Goal: Use online tool/utility: Use online tool/utility

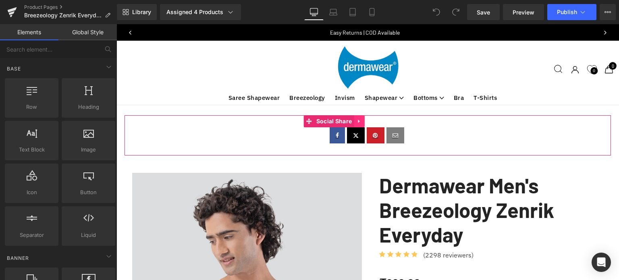
click at [361, 120] on icon at bounding box center [360, 122] width 6 height 6
click at [364, 120] on icon at bounding box center [365, 122] width 6 height 6
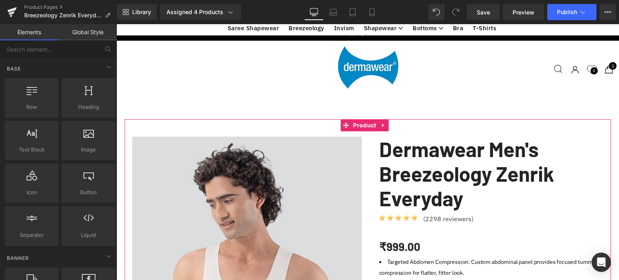
scroll to position [121, 0]
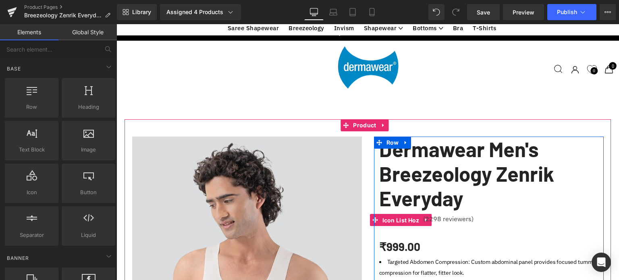
click at [416, 215] on span "Icon List Hoz" at bounding box center [401, 221] width 41 height 12
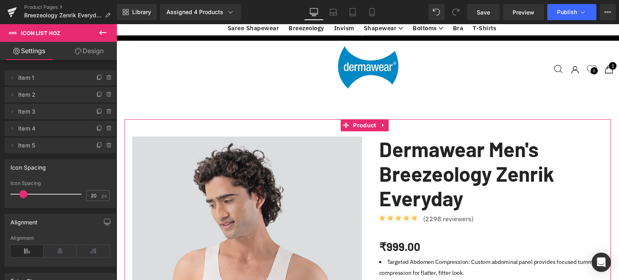
scroll to position [444, 0]
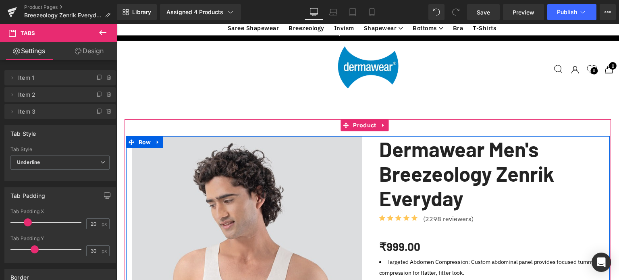
drag, startPoint x: 179, startPoint y: 83, endPoint x: 267, endPoint y: 80, distance: 88.0
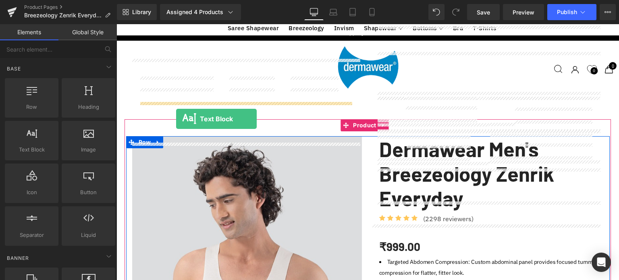
drag, startPoint x: 147, startPoint y: 166, endPoint x: 176, endPoint y: 119, distance: 55.6
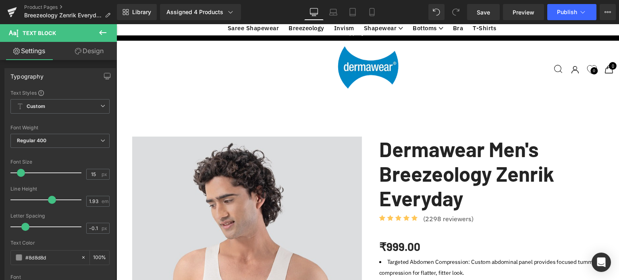
click at [103, 32] on icon at bounding box center [103, 33] width 10 height 10
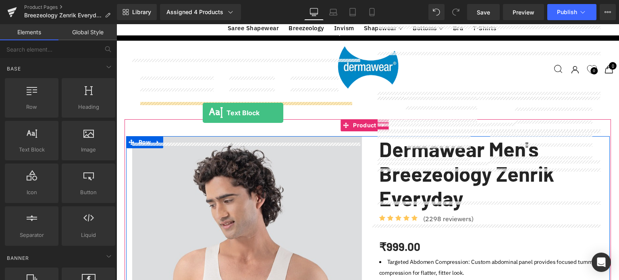
drag, startPoint x: 152, startPoint y: 163, endPoint x: 203, endPoint y: 113, distance: 71.3
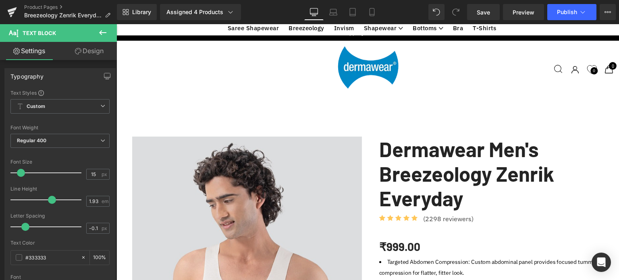
click at [102, 32] on icon at bounding box center [103, 33] width 10 height 10
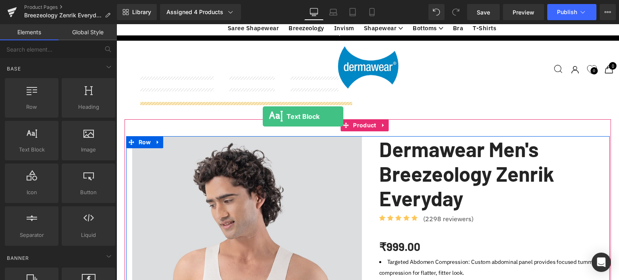
drag, startPoint x: 149, startPoint y: 136, endPoint x: 263, endPoint y: 117, distance: 115.4
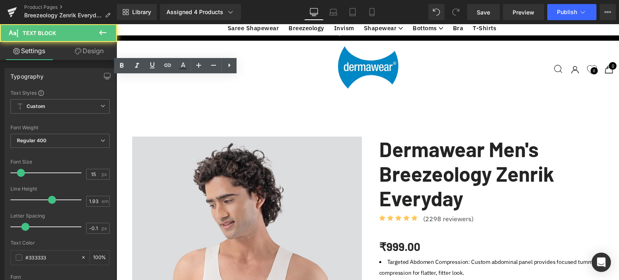
drag, startPoint x: 241, startPoint y: 84, endPoint x: 287, endPoint y: 80, distance: 46.2
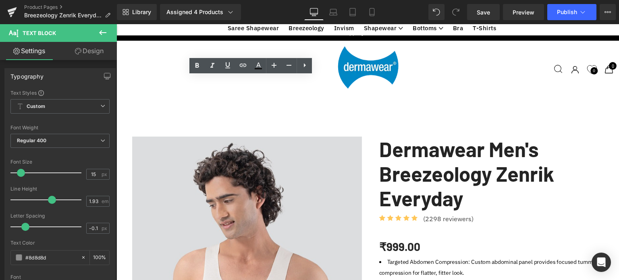
drag, startPoint x: 296, startPoint y: 81, endPoint x: 215, endPoint y: 87, distance: 81.7
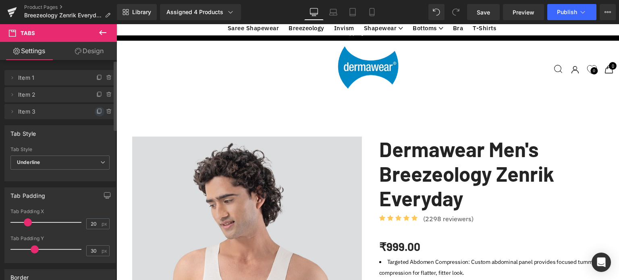
click at [97, 112] on icon at bounding box center [99, 111] width 6 height 6
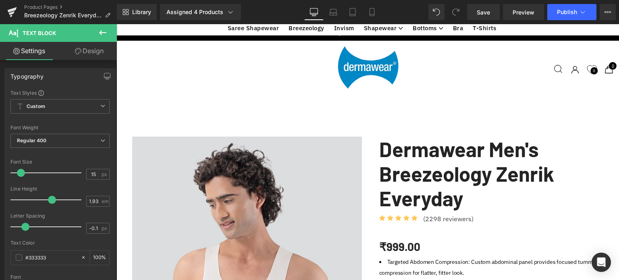
paste div
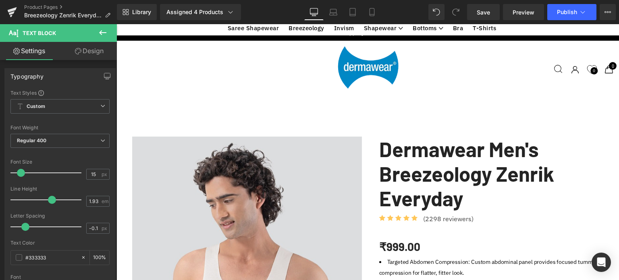
scroll to position [161, 0]
click at [454, 257] on li "Targeted Abdomen Compression: Custom abdominal panel provides focused tummy com…" at bounding box center [491, 268] width 225 height 22
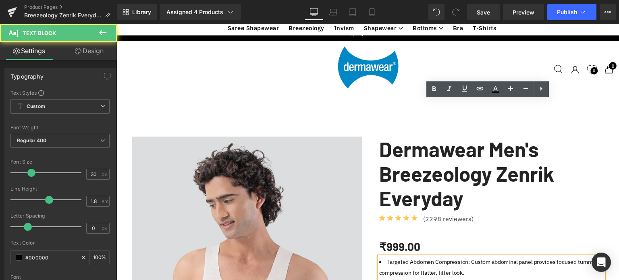
click at [459, 257] on li "Targeted Abdomen Compression: Custom abdominal panel provides focused tummy com…" at bounding box center [491, 268] width 225 height 22
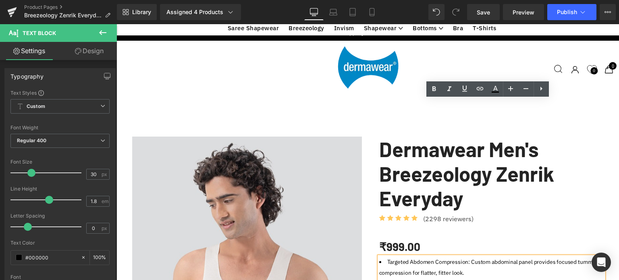
click at [450, 257] on li "Targeted Abdomen Compression: Custom abdominal panel provides focused tummy com…" at bounding box center [491, 268] width 225 height 22
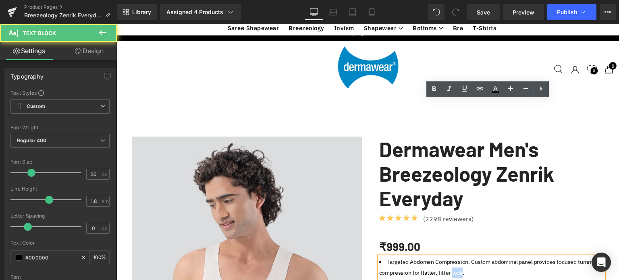
click at [450, 257] on li "Targeted Abdomen Compression: Custom abdominal panel provides focused tummy com…" at bounding box center [491, 268] width 225 height 22
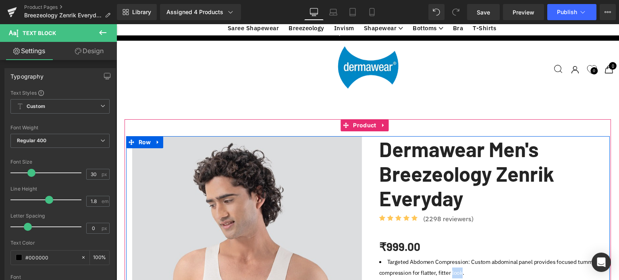
scroll to position [403, 0]
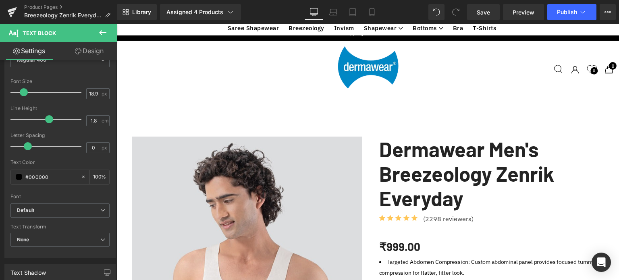
scroll to position [161, 0]
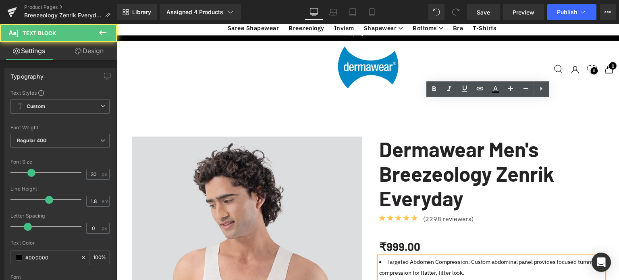
click at [451, 257] on li "Targeted Abdomen Compression: Custom abdominal panel provides focused tummy com…" at bounding box center [491, 268] width 225 height 22
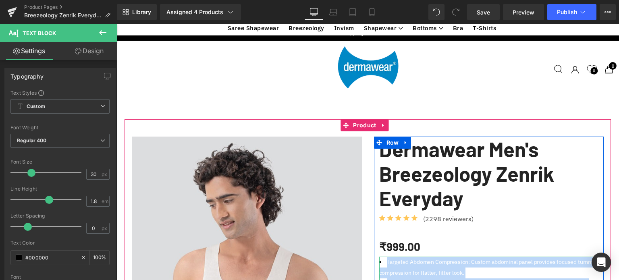
click at [421, 257] on div at bounding box center [491, 258] width 225 height 2
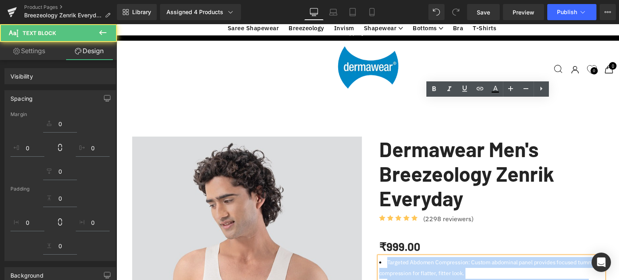
click at [422, 257] on li "Targeted Abdomen Compression: Custom abdominal panel provides focused tummy com…" at bounding box center [491, 268] width 225 height 22
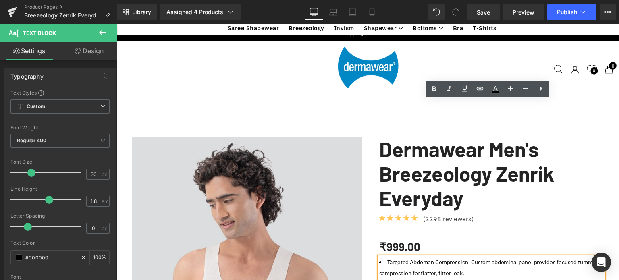
click at [456, 257] on li "Targeted Abdomen Compression: Custom abdominal panel provides focused tummy com…" at bounding box center [491, 268] width 225 height 22
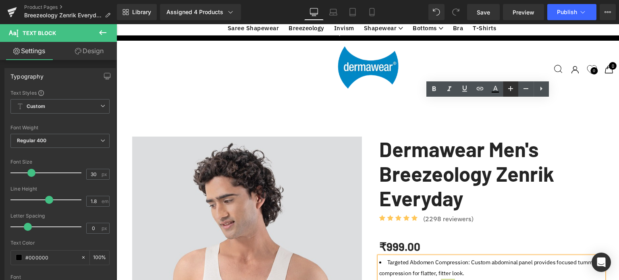
click at [510, 90] on icon at bounding box center [511, 89] width 10 height 10
click at [524, 88] on icon at bounding box center [526, 88] width 5 height 1
click at [512, 90] on icon at bounding box center [511, 89] width 10 height 10
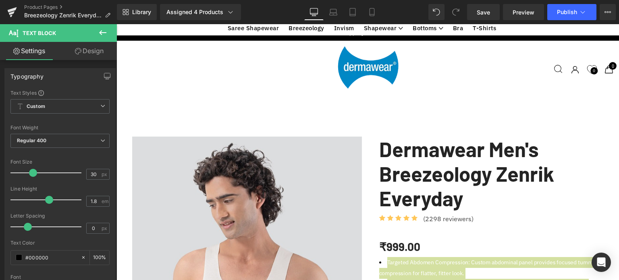
click at [103, 31] on icon at bounding box center [103, 33] width 10 height 10
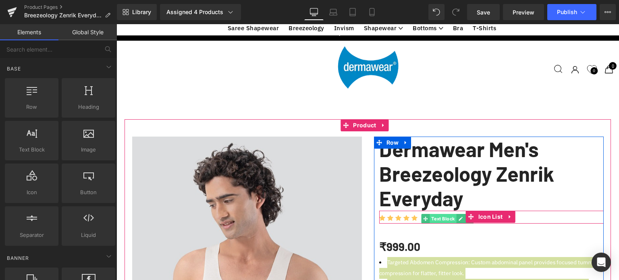
click at [452, 214] on span "Text Block" at bounding box center [443, 219] width 27 height 10
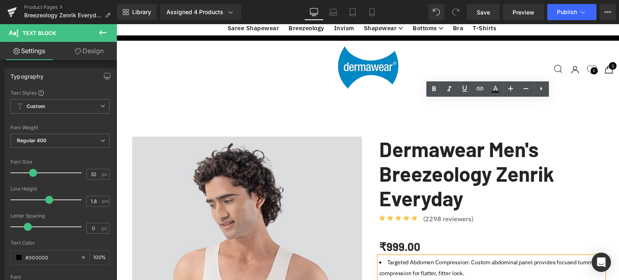
click at [542, 90] on icon at bounding box center [542, 89] width 2 height 4
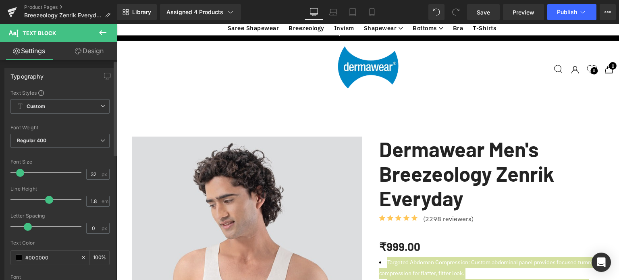
drag, startPoint x: 32, startPoint y: 171, endPoint x: 13, endPoint y: 172, distance: 19.0
click at [18, 171] on span at bounding box center [20, 173] width 8 height 8
drag, startPoint x: 15, startPoint y: 172, endPoint x: 29, endPoint y: 171, distance: 14.5
click at [30, 171] on span at bounding box center [34, 173] width 8 height 8
click at [26, 172] on span at bounding box center [30, 173] width 8 height 8
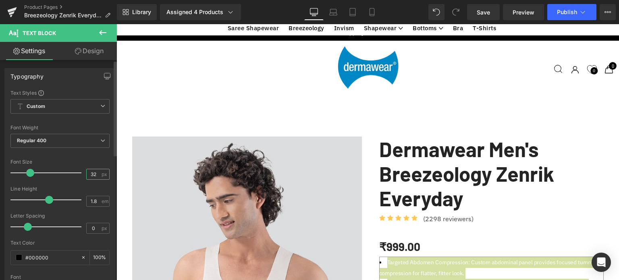
click at [91, 173] on input "32" at bounding box center [94, 174] width 14 height 10
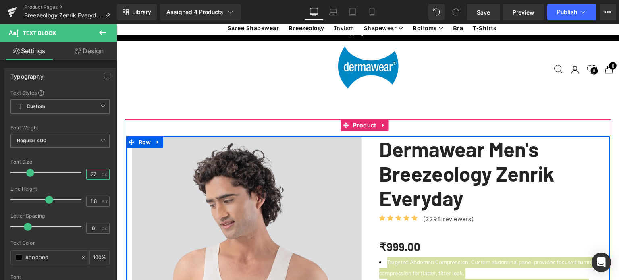
scroll to position [0, 0]
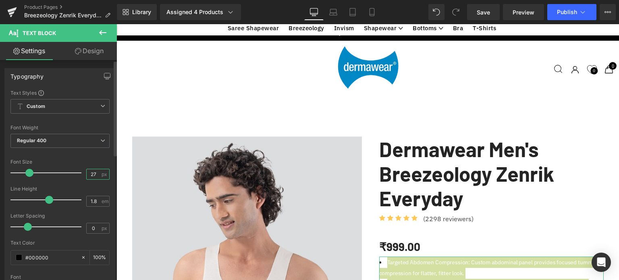
type input "2"
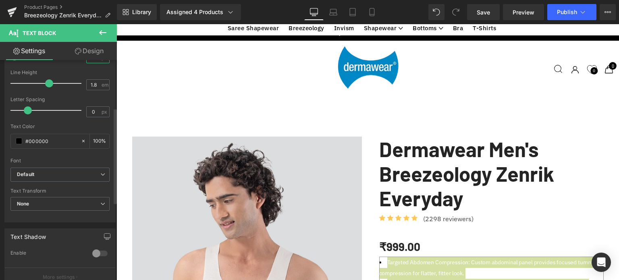
scroll to position [110, 0]
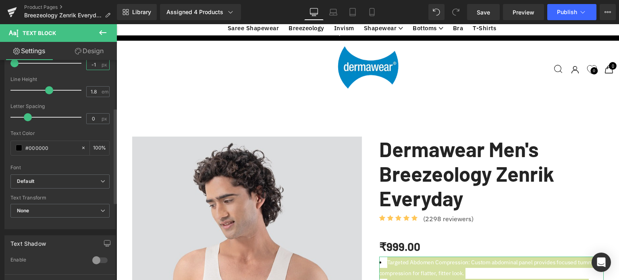
type input "6"
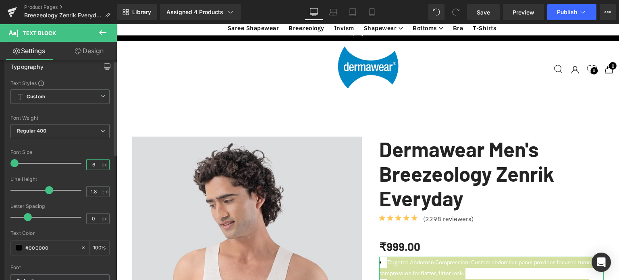
scroll to position [0, 0]
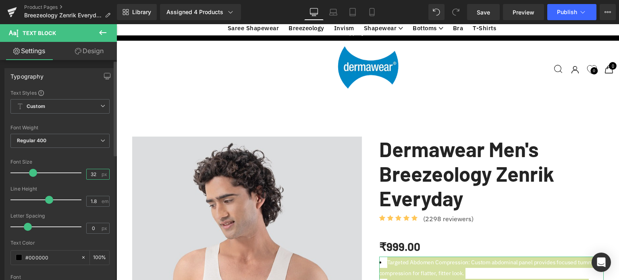
type input "32"
click at [94, 160] on div "Font Size" at bounding box center [59, 162] width 99 height 6
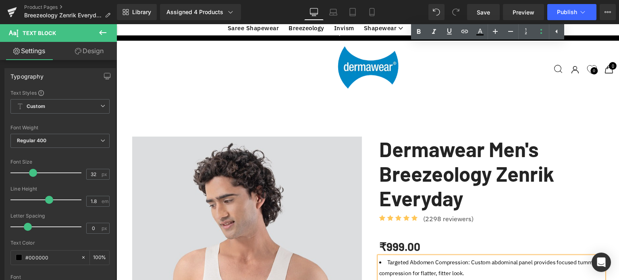
scroll to position [363, 0]
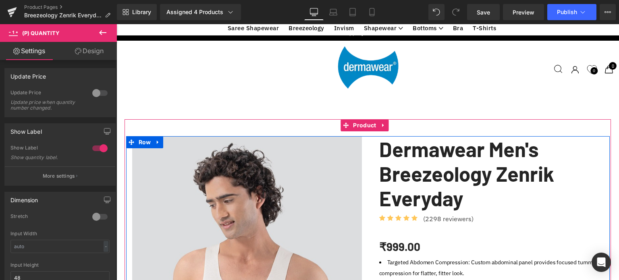
scroll to position [444, 0]
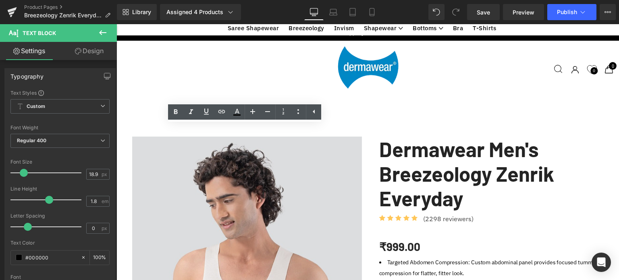
drag, startPoint x: 140, startPoint y: 132, endPoint x: 322, endPoint y: 215, distance: 200.0
click at [267, 109] on icon at bounding box center [268, 112] width 10 height 10
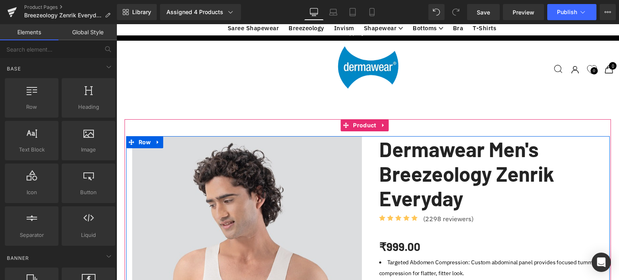
scroll to position [524, 0]
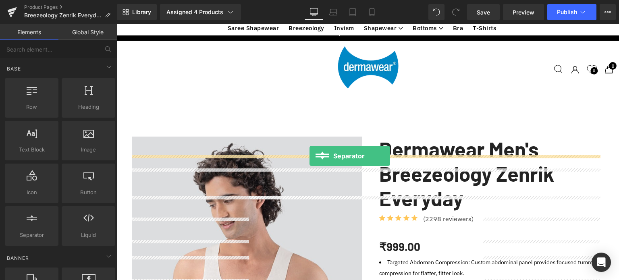
drag, startPoint x: 209, startPoint y: 224, endPoint x: 310, endPoint y: 156, distance: 121.1
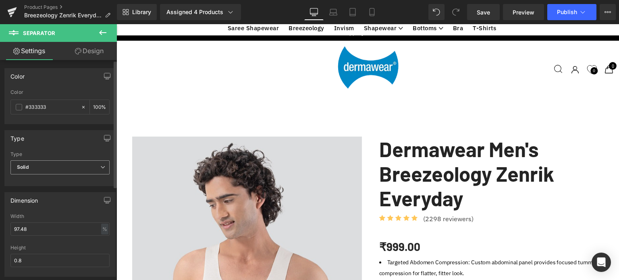
click at [89, 166] on span "Solid" at bounding box center [59, 168] width 99 height 14
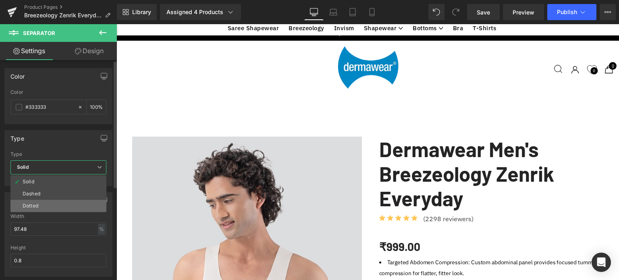
click at [34, 203] on div "Dotted" at bounding box center [31, 206] width 16 height 6
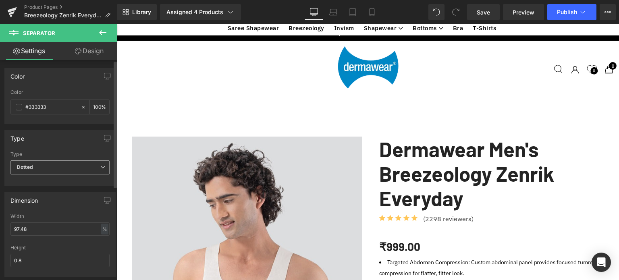
click at [47, 164] on span "Dotted" at bounding box center [59, 168] width 99 height 14
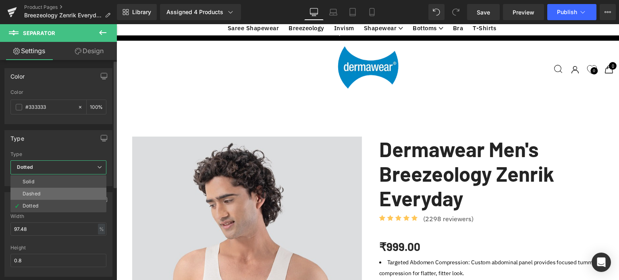
click at [26, 193] on div "Dashed" at bounding box center [32, 194] width 18 height 6
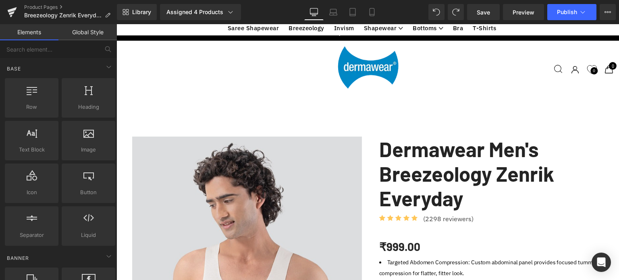
scroll to position [565, 0]
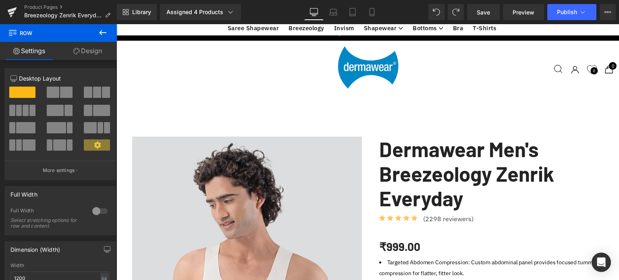
drag, startPoint x: 332, startPoint y: 116, endPoint x: 332, endPoint y: 128, distance: 12.5
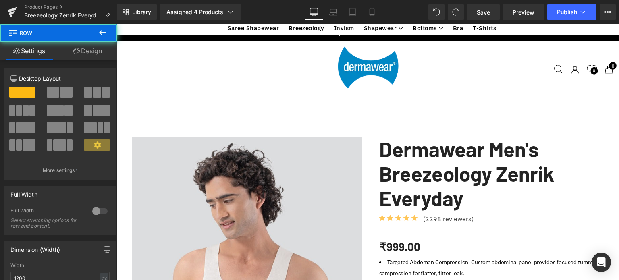
drag, startPoint x: 328, startPoint y: 124, endPoint x: 329, endPoint y: 138, distance: 14.6
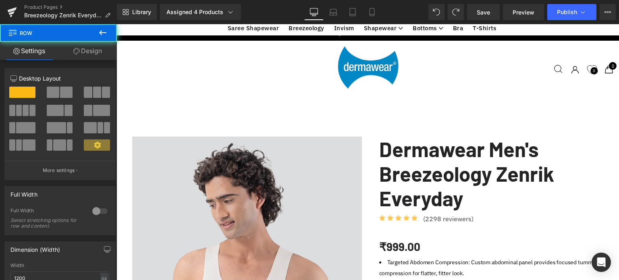
drag, startPoint x: 351, startPoint y: 124, endPoint x: 350, endPoint y: 142, distance: 17.8
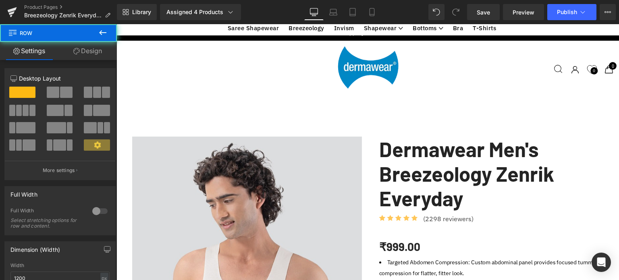
drag, startPoint x: 492, startPoint y: 154, endPoint x: 493, endPoint y: 146, distance: 7.3
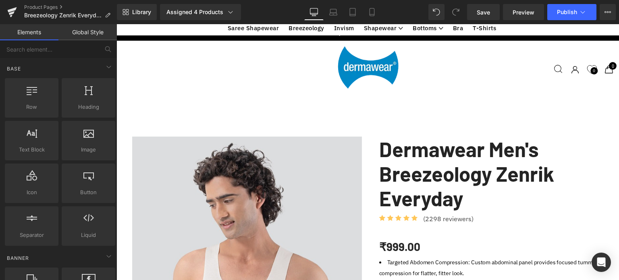
scroll to position [403, 0]
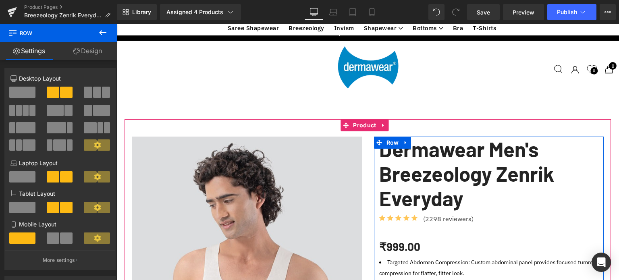
drag, startPoint x: 472, startPoint y: 209, endPoint x: 474, endPoint y: 221, distance: 13.1
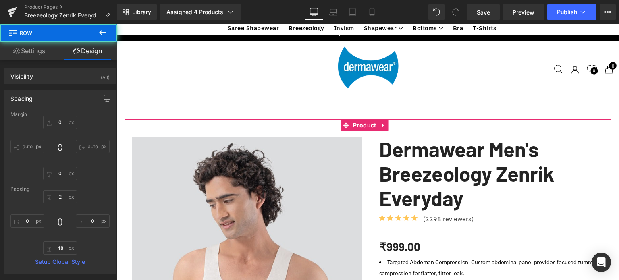
scroll to position [484, 0]
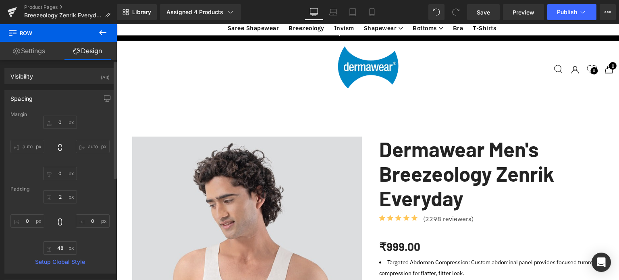
drag, startPoint x: 5, startPoint y: 265, endPoint x: 60, endPoint y: 203, distance: 82.3
click at [5, 265] on div "Margin 0 auto 0 auto [GEOGRAPHIC_DATA] 2 0 48 0 Setup Global Style" at bounding box center [60, 193] width 111 height 162
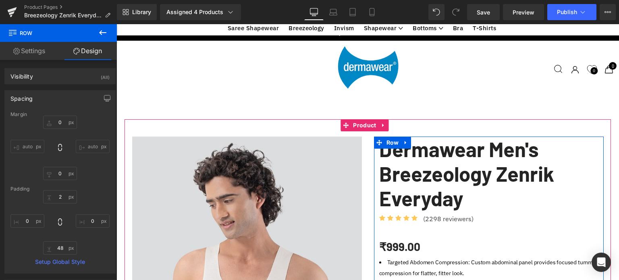
drag, startPoint x: 487, startPoint y: 131, endPoint x: 488, endPoint y: 136, distance: 4.6
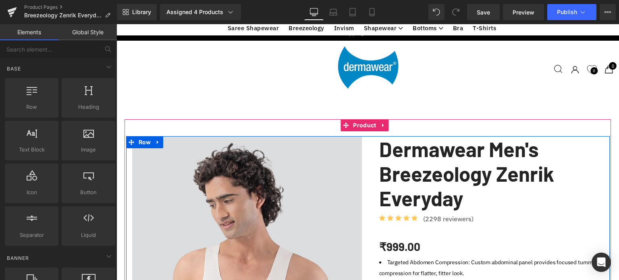
scroll to position [363, 0]
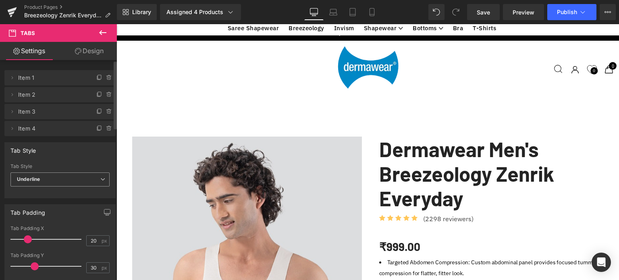
click at [50, 181] on span "Underline" at bounding box center [59, 180] width 99 height 14
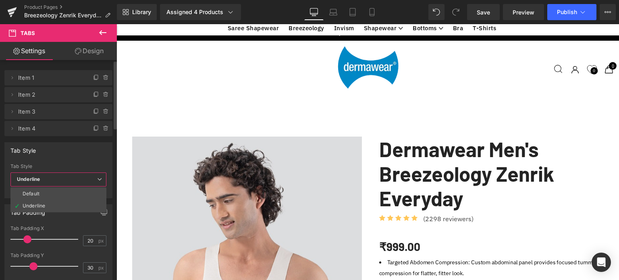
click at [70, 153] on div "Tab Style" at bounding box center [58, 150] width 107 height 15
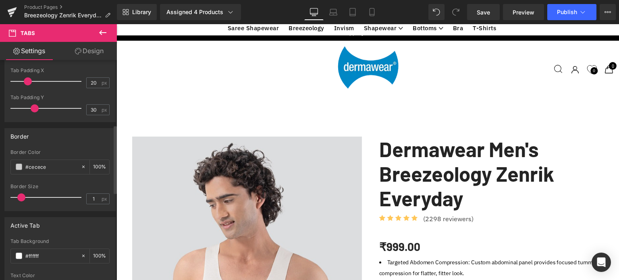
scroll to position [127, 0]
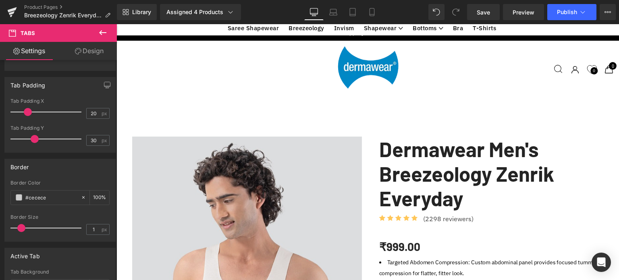
click at [94, 51] on link "Design" at bounding box center [89, 51] width 58 height 18
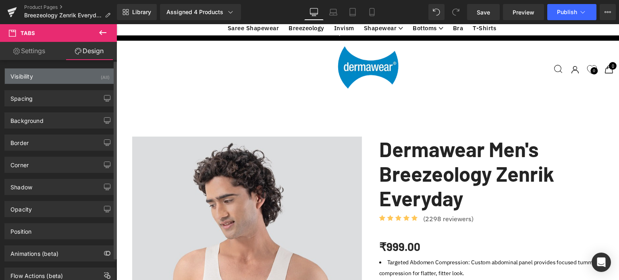
click at [42, 75] on div "Visibility (All)" at bounding box center [60, 76] width 111 height 15
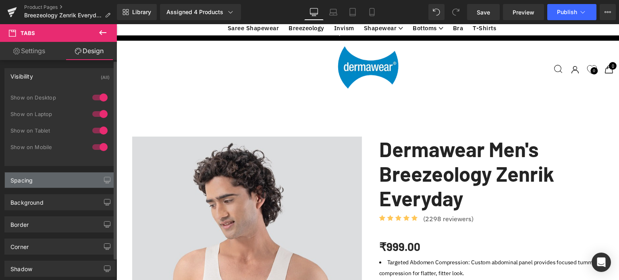
click at [48, 177] on div "Spacing" at bounding box center [60, 180] width 111 height 15
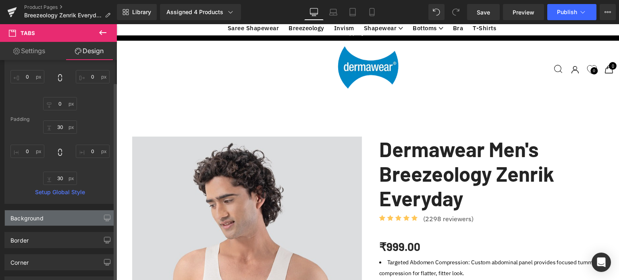
scroll to position [161, 0]
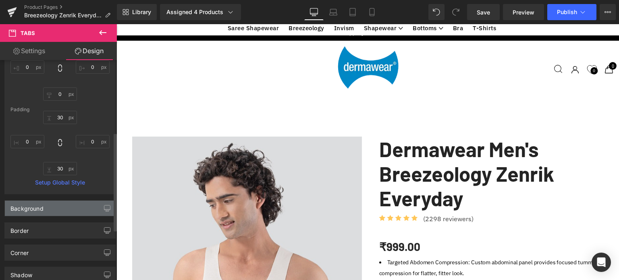
click at [40, 211] on div "Background" at bounding box center [26, 206] width 33 height 11
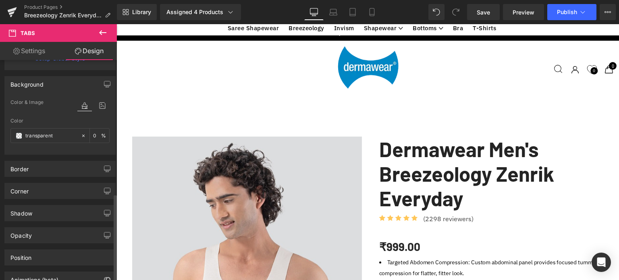
scroll to position [336, 0]
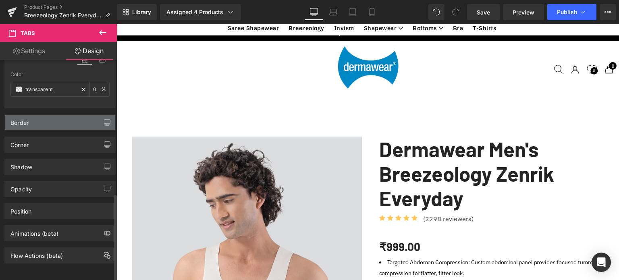
click at [55, 115] on div "Border" at bounding box center [60, 122] width 111 height 15
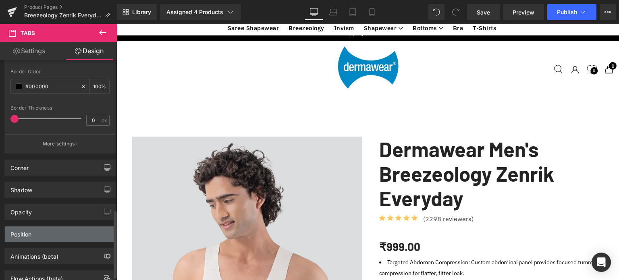
scroll to position [494, 0]
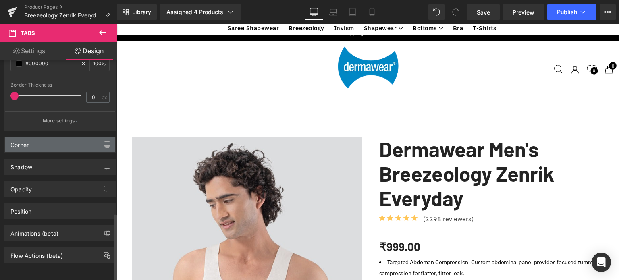
click at [50, 137] on div "Corner" at bounding box center [60, 144] width 111 height 15
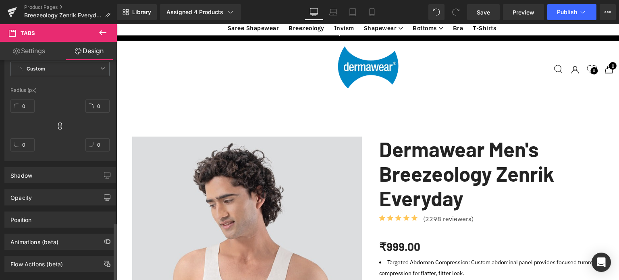
scroll to position [609, 0]
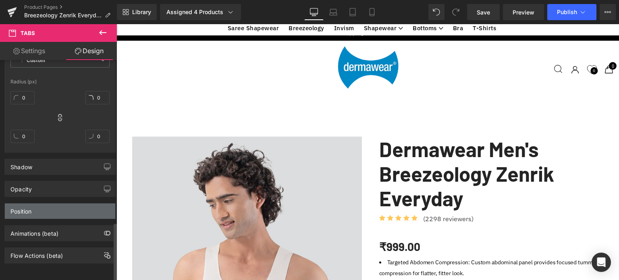
click at [37, 205] on div "Position" at bounding box center [60, 211] width 111 height 15
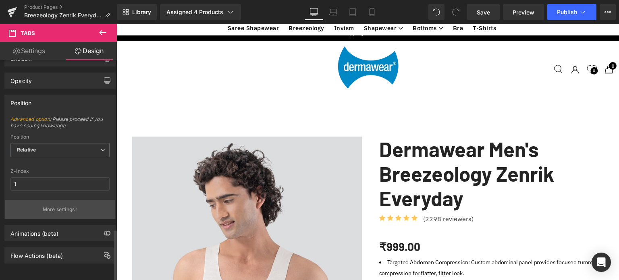
scroll to position [717, 0]
click at [59, 143] on span "Relative" at bounding box center [59, 150] width 99 height 14
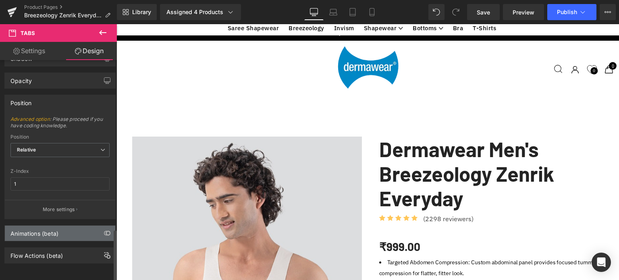
click at [39, 233] on div "Animations (beta)" at bounding box center [60, 233] width 111 height 15
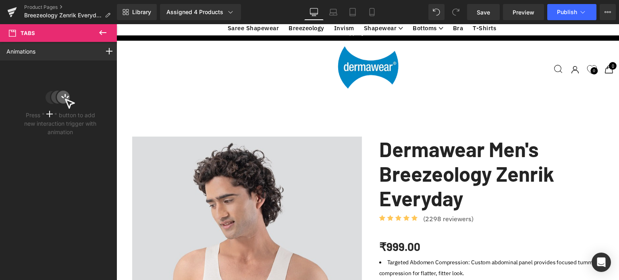
click at [105, 34] on icon at bounding box center [103, 33] width 10 height 10
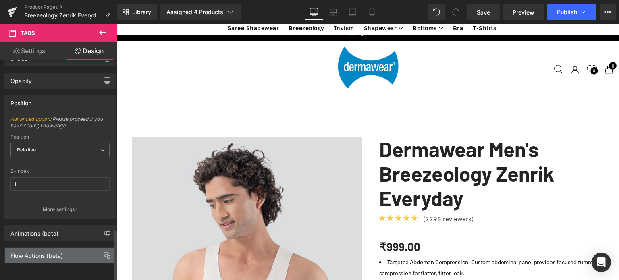
click at [54, 250] on div "Flow Actions (beta)" at bounding box center [36, 253] width 52 height 11
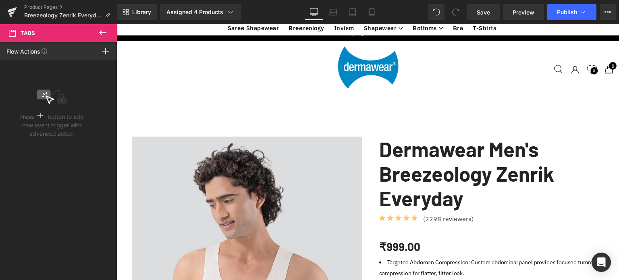
click at [106, 32] on icon at bounding box center [102, 32] width 7 height 5
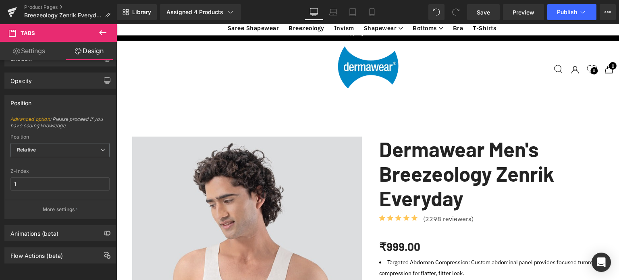
click at [104, 33] on icon at bounding box center [103, 33] width 10 height 10
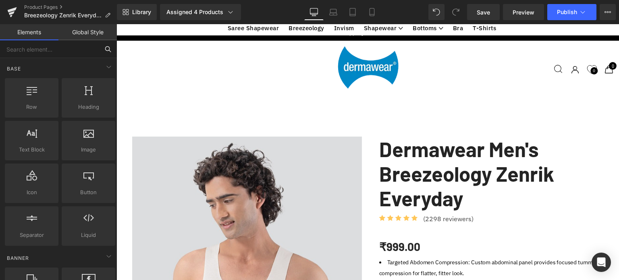
click at [42, 49] on input "text" at bounding box center [49, 49] width 99 height 18
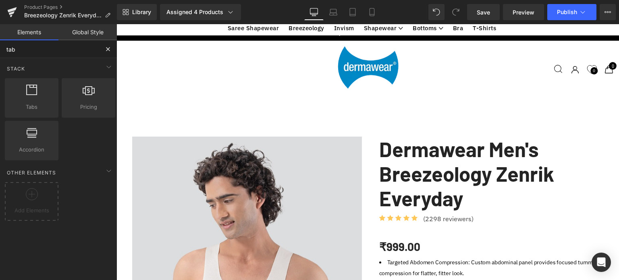
type input "tab"
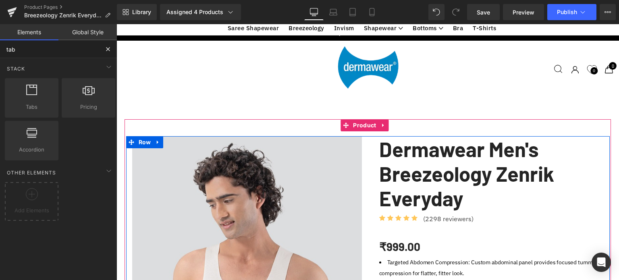
scroll to position [403, 0]
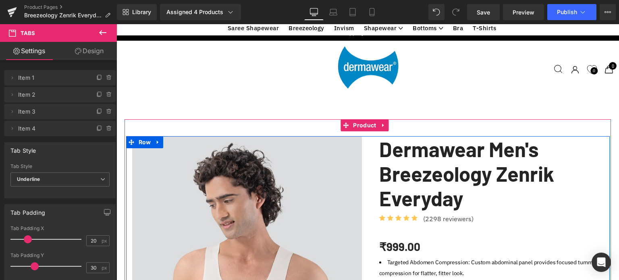
drag, startPoint x: 279, startPoint y: 105, endPoint x: 280, endPoint y: 114, distance: 9.4
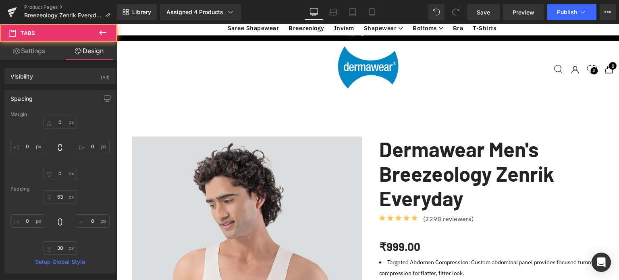
scroll to position [524, 0]
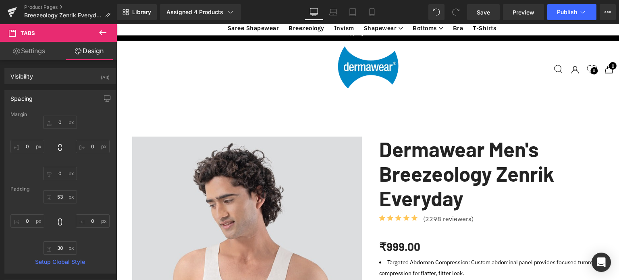
click at [102, 30] on icon at bounding box center [103, 33] width 10 height 10
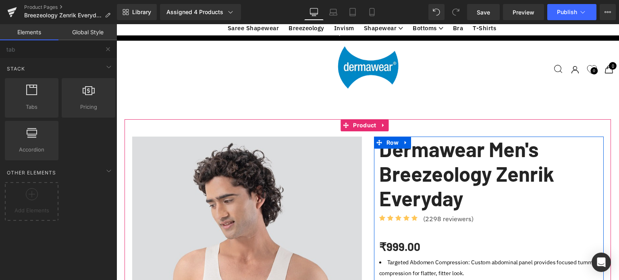
scroll to position [403, 0]
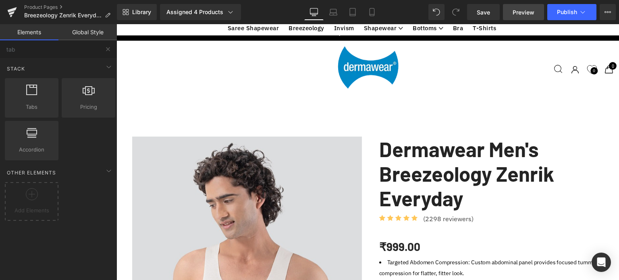
click at [528, 9] on span "Preview" at bounding box center [524, 12] width 22 height 8
drag, startPoint x: 484, startPoint y: 11, endPoint x: 467, endPoint y: 5, distance: 17.5
click at [484, 11] on span "Save" at bounding box center [483, 12] width 13 height 8
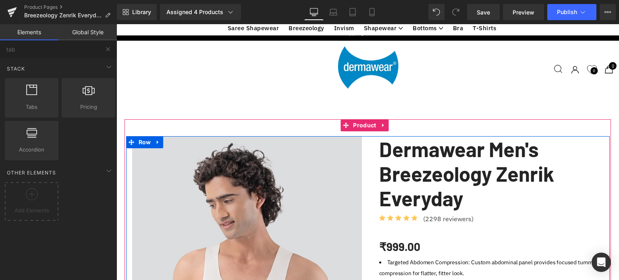
drag, startPoint x: 263, startPoint y: 132, endPoint x: 274, endPoint y: 154, distance: 24.9
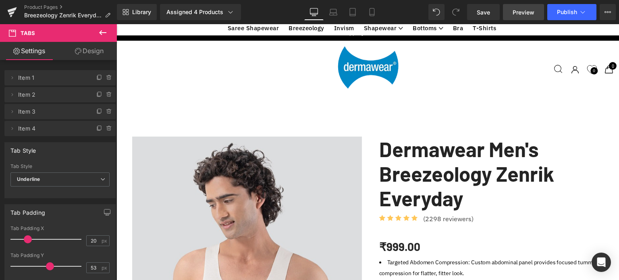
click at [519, 10] on span "Preview" at bounding box center [524, 12] width 22 height 8
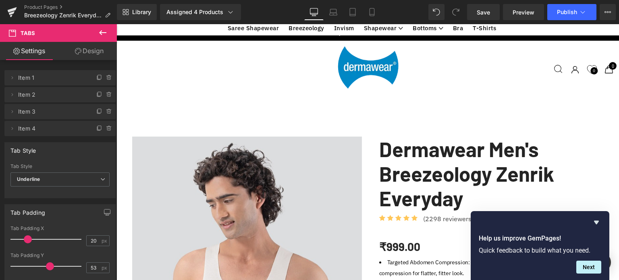
click at [102, 30] on icon at bounding box center [103, 33] width 10 height 10
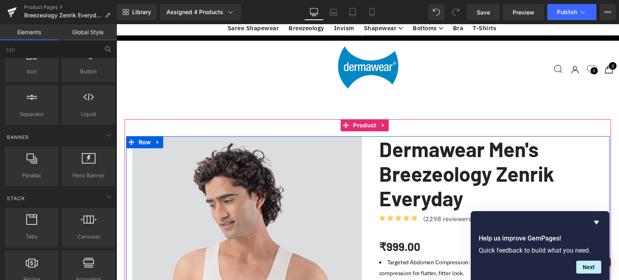
scroll to position [444, 0]
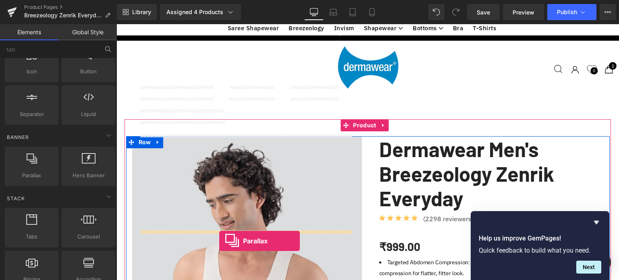
drag, startPoint x: 152, startPoint y: 184, endPoint x: 219, endPoint y: 241, distance: 87.8
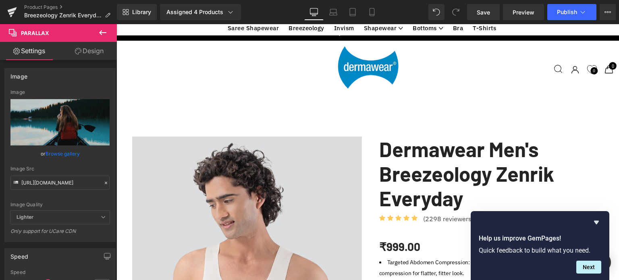
scroll to position [565, 0]
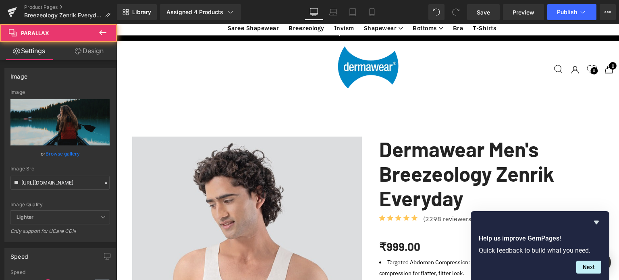
click at [212, 147] on div at bounding box center [368, 157] width 503 height 248
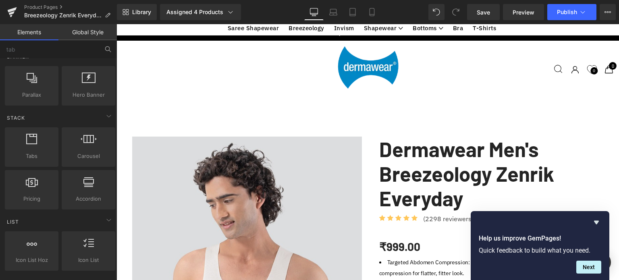
scroll to position [887, 0]
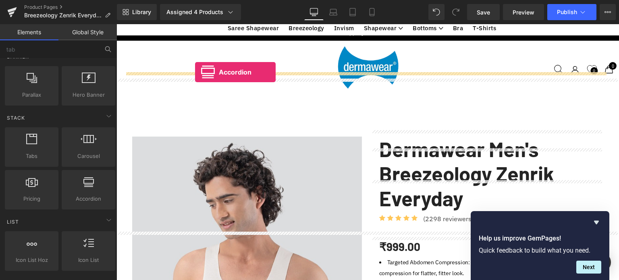
drag, startPoint x: 212, startPoint y: 212, endPoint x: 195, endPoint y: 72, distance: 140.9
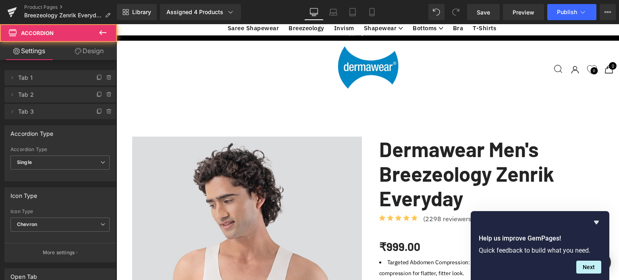
scroll to position [2652, 497]
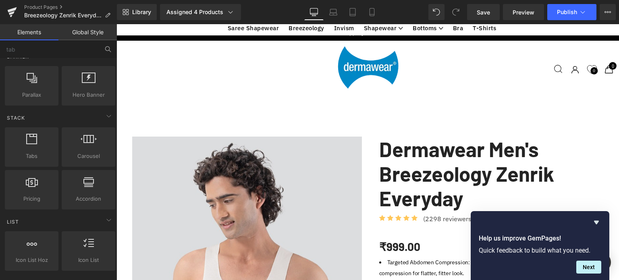
scroll to position [444, 0]
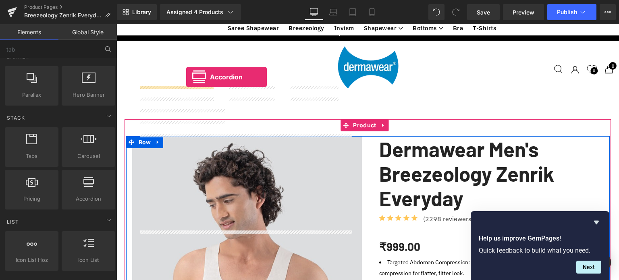
drag, startPoint x: 211, startPoint y: 219, endPoint x: 186, endPoint y: 77, distance: 144.1
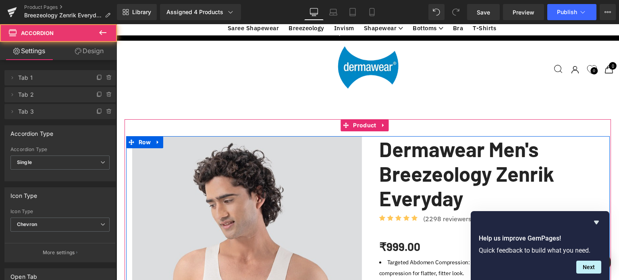
scroll to position [2642, 497]
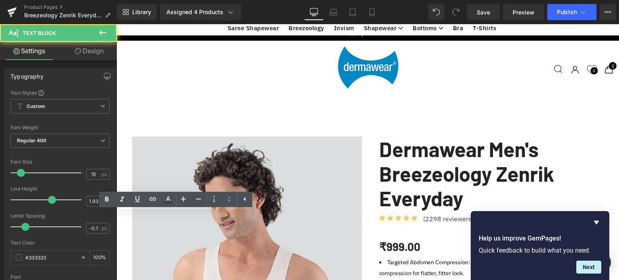
scroll to position [4, 4]
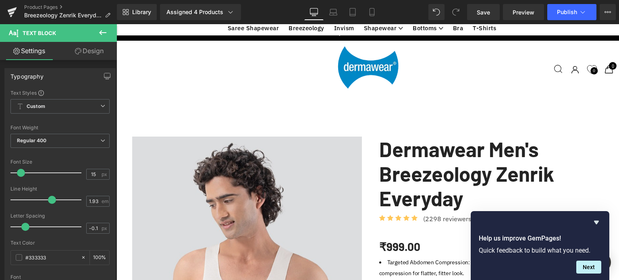
copy div "Manufacturing & Packaging"
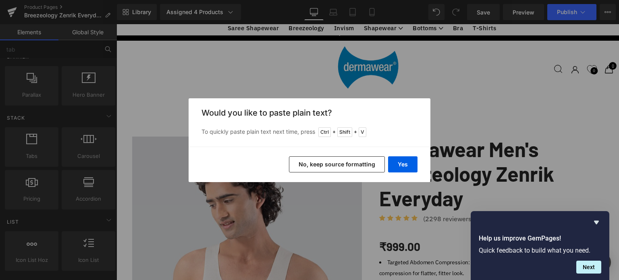
click at [329, 169] on button "No, keep source formatting" at bounding box center [337, 164] width 96 height 16
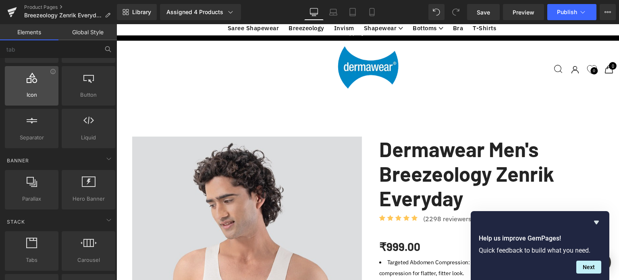
scroll to position [0, 0]
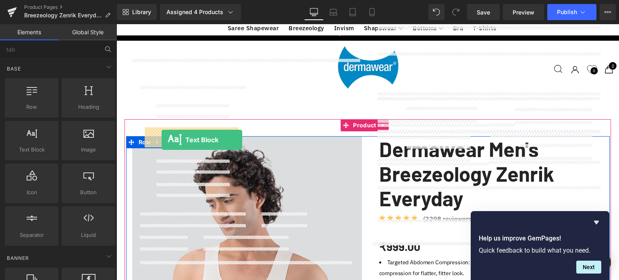
drag, startPoint x: 144, startPoint y: 164, endPoint x: 162, endPoint y: 140, distance: 30.5
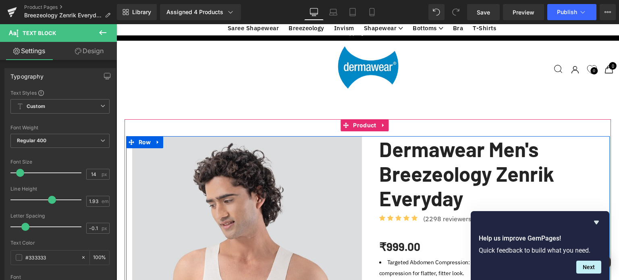
scroll to position [484, 0]
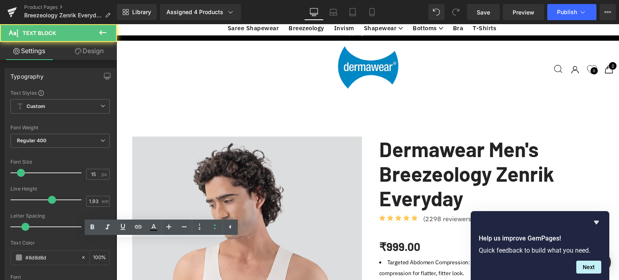
scroll to position [2688, 497]
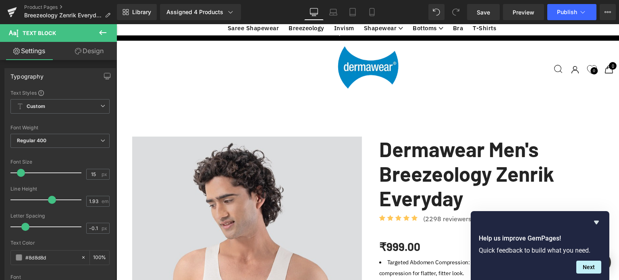
copy span "Country Of Origin"
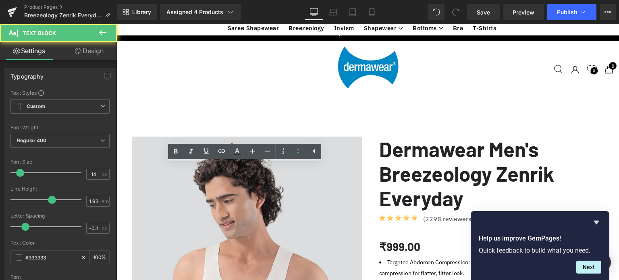
scroll to position [4, 4]
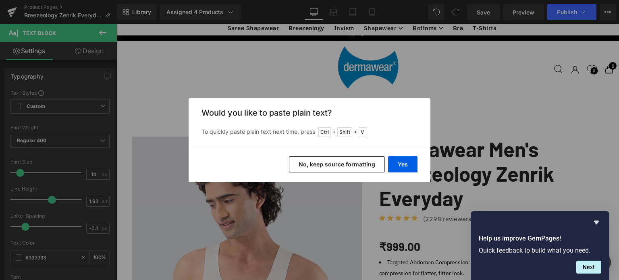
click at [337, 166] on button "No, keep source formatting" at bounding box center [337, 164] width 96 height 16
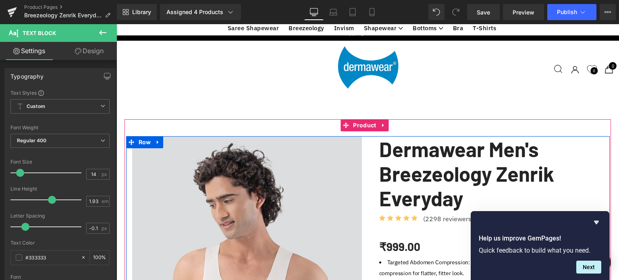
drag, startPoint x: 208, startPoint y: 245, endPoint x: 212, endPoint y: 244, distance: 4.1
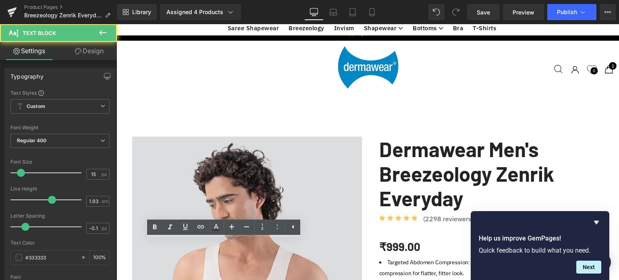
scroll to position [2688, 497]
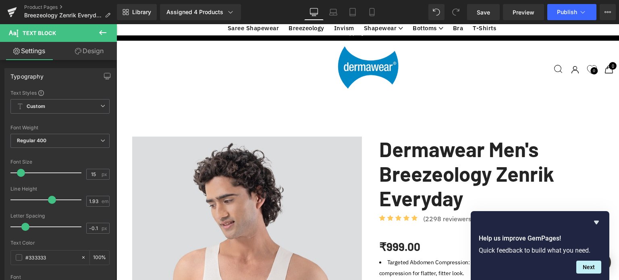
copy div "Feedback / Query"
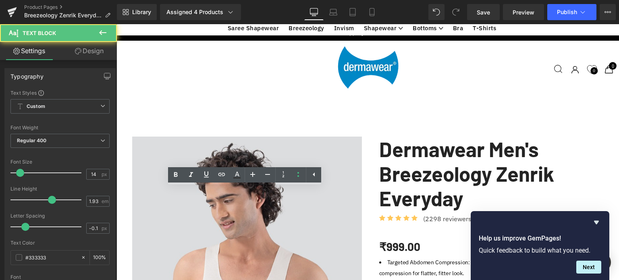
scroll to position [4, 4]
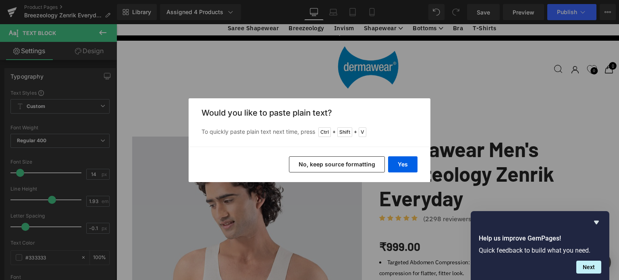
click at [356, 167] on button "No, keep source formatting" at bounding box center [337, 164] width 96 height 16
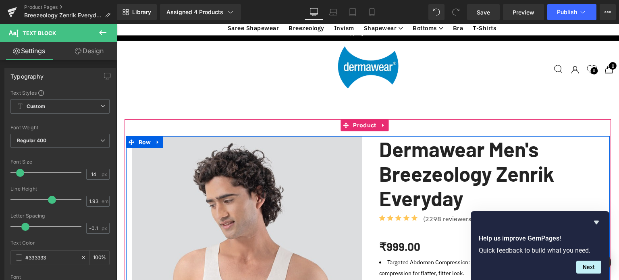
scroll to position [484, 0]
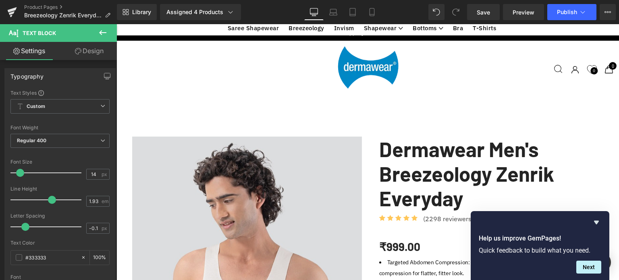
drag, startPoint x: 286, startPoint y: 248, endPoint x: 167, endPoint y: 225, distance: 120.5
click at [286, 248] on div "Rendering Content" at bounding box center [310, 248] width 50 height 9
click at [300, 246] on div "Rendering Content" at bounding box center [310, 248] width 50 height 9
click at [301, 246] on div "Rendering Content" at bounding box center [310, 248] width 50 height 9
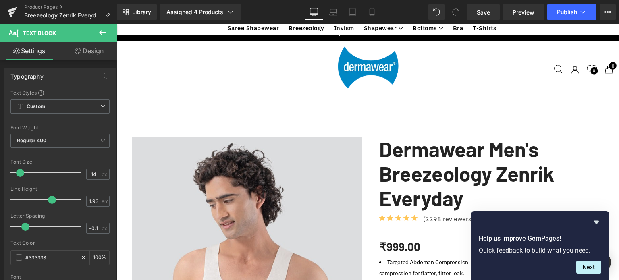
click at [301, 246] on div "Rendering Content" at bounding box center [310, 248] width 50 height 9
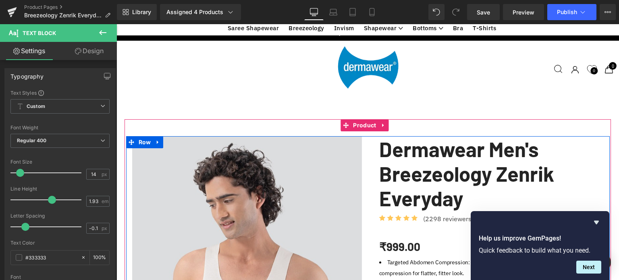
scroll to position [524, 0]
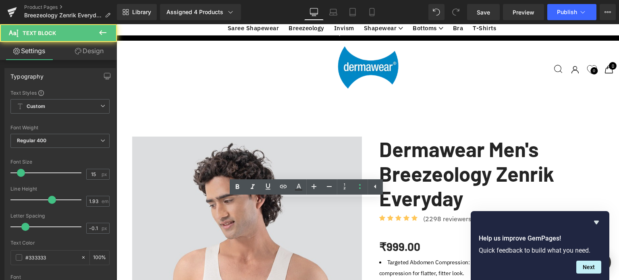
scroll to position [2688, 497]
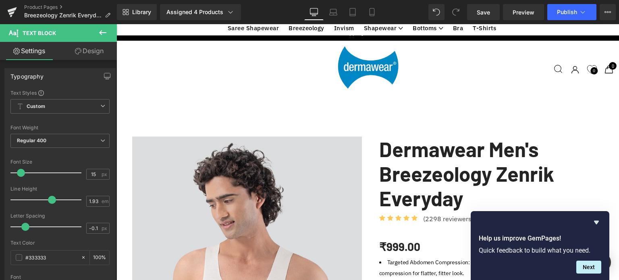
copy div "Secure & Hassle-Free Payments"
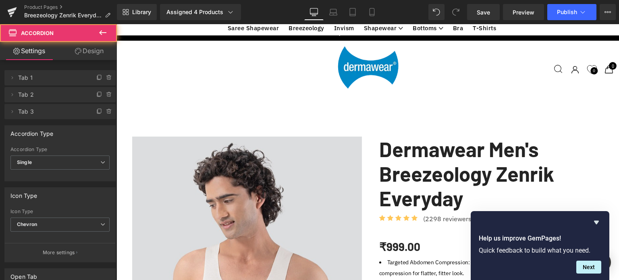
scroll to position [4, 4]
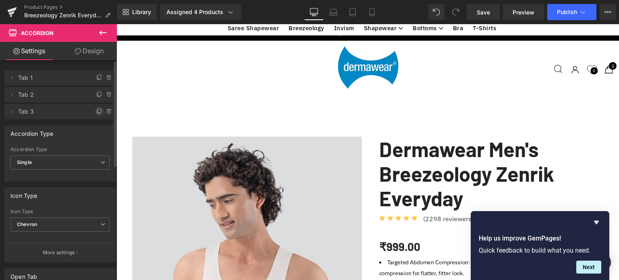
click at [96, 111] on icon at bounding box center [99, 111] width 6 height 6
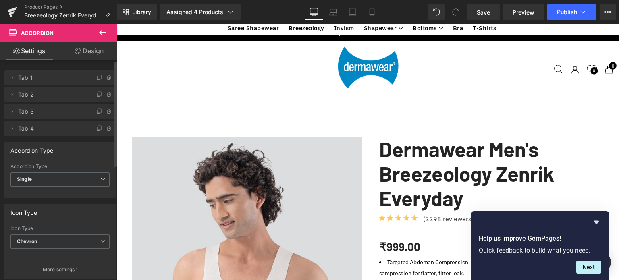
scroll to position [2701, 497]
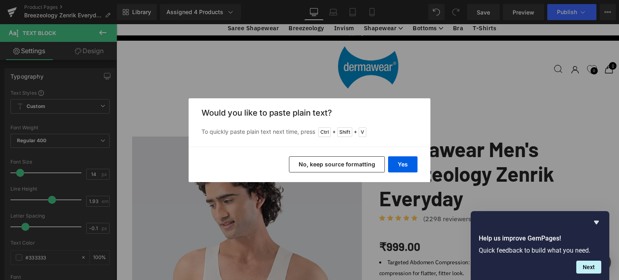
click at [334, 166] on button "No, keep source formatting" at bounding box center [337, 164] width 96 height 16
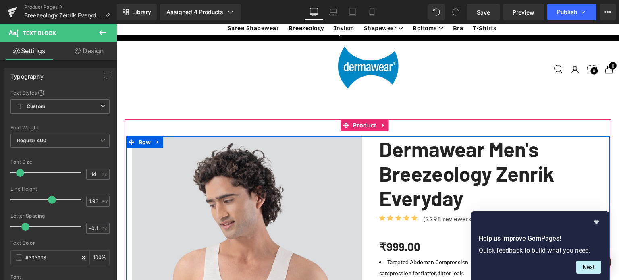
scroll to position [605, 0]
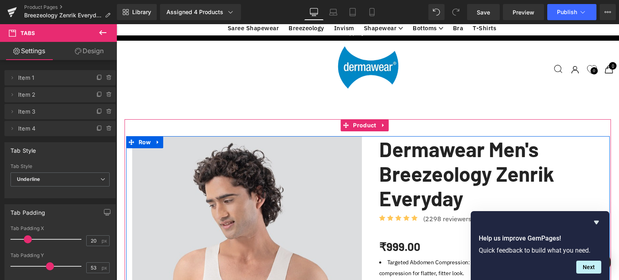
scroll to position [524, 0]
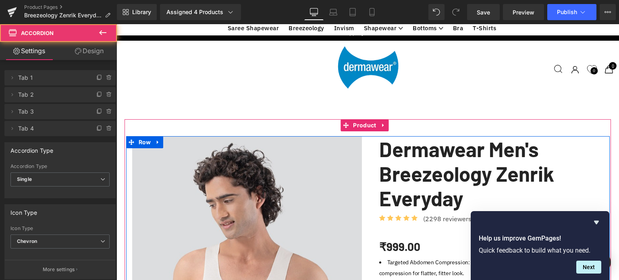
scroll to position [446, 0]
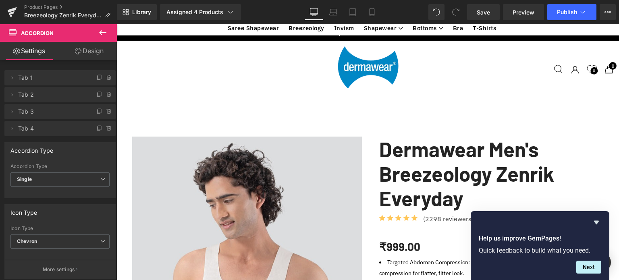
click at [104, 32] on icon at bounding box center [103, 33] width 10 height 10
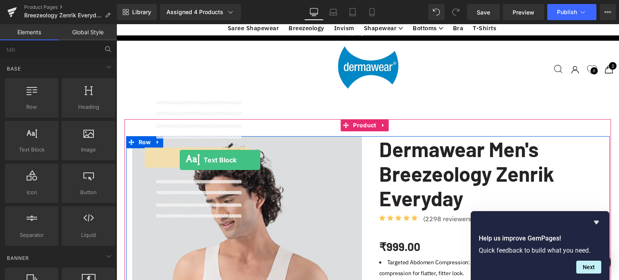
drag, startPoint x: 141, startPoint y: 172, endPoint x: 180, endPoint y: 160, distance: 40.4
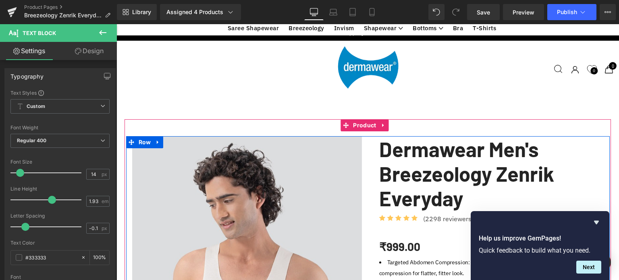
scroll to position [487, 0]
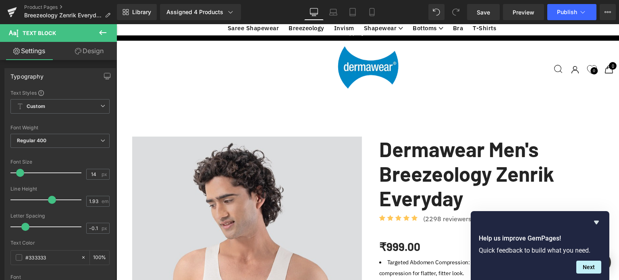
click at [100, 31] on icon at bounding box center [103, 33] width 10 height 10
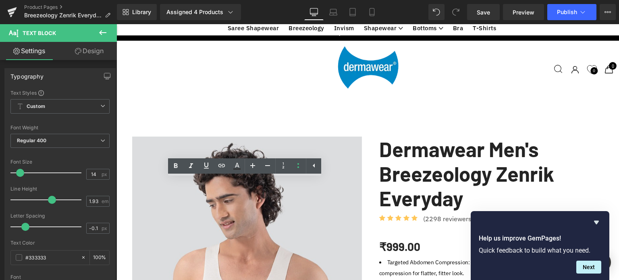
scroll to position [567, 0]
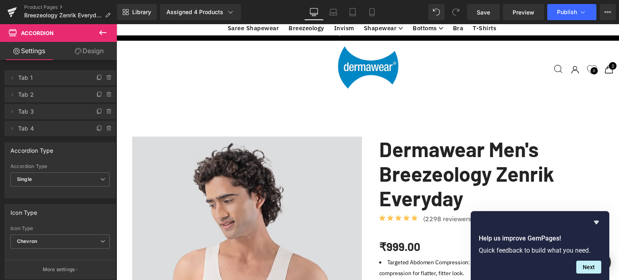
click at [104, 33] on icon at bounding box center [103, 33] width 10 height 10
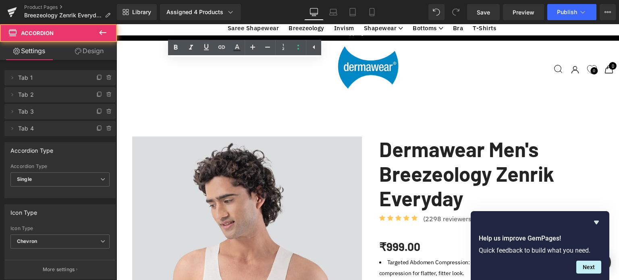
scroll to position [2701, 497]
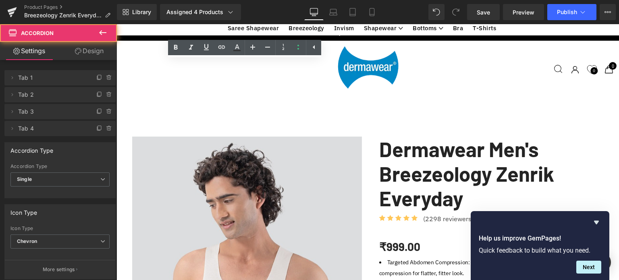
scroll to position [4, 4]
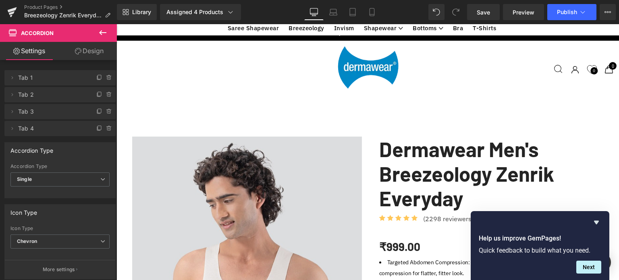
click at [100, 31] on icon at bounding box center [103, 33] width 10 height 10
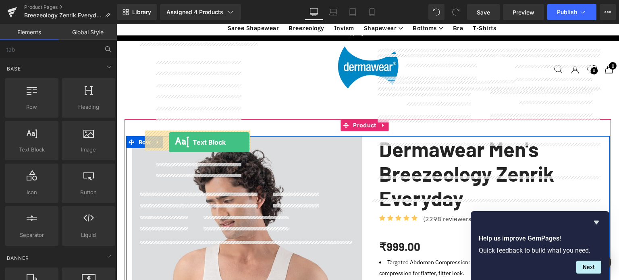
drag, startPoint x: 152, startPoint y: 145, endPoint x: 169, endPoint y: 142, distance: 17.6
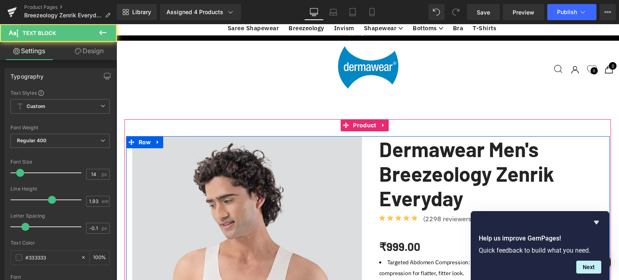
scroll to position [2701, 497]
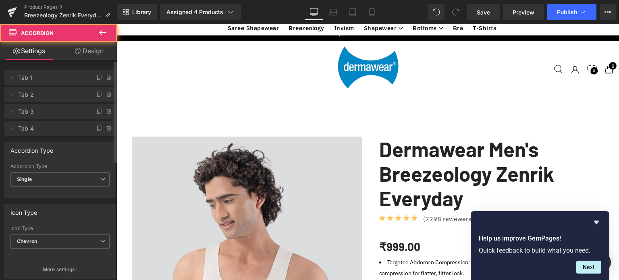
scroll to position [2656, 497]
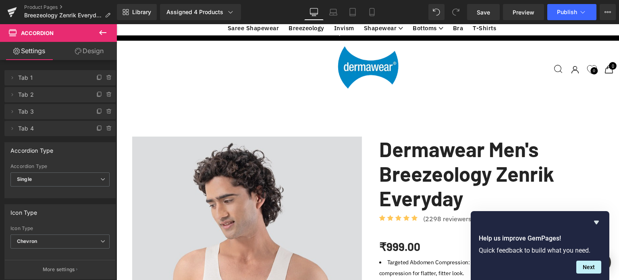
click at [103, 31] on icon at bounding box center [103, 33] width 10 height 10
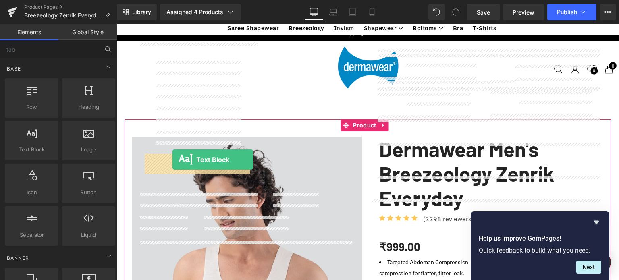
drag, startPoint x: 145, startPoint y: 173, endPoint x: 173, endPoint y: 160, distance: 30.3
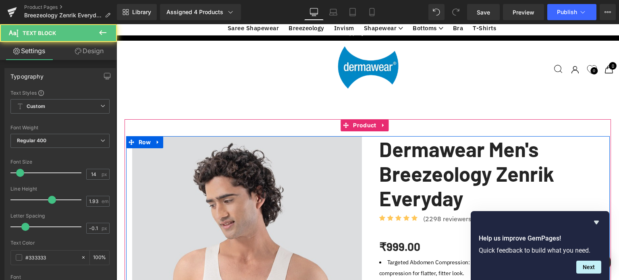
scroll to position [0, 0]
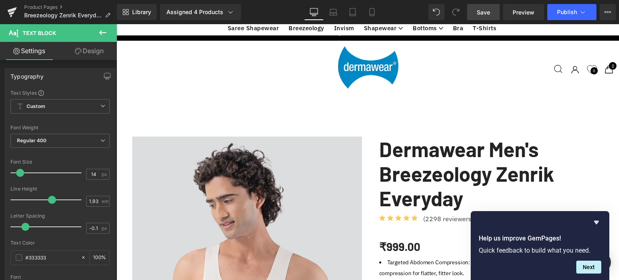
click at [474, 13] on link "Save" at bounding box center [483, 12] width 33 height 16
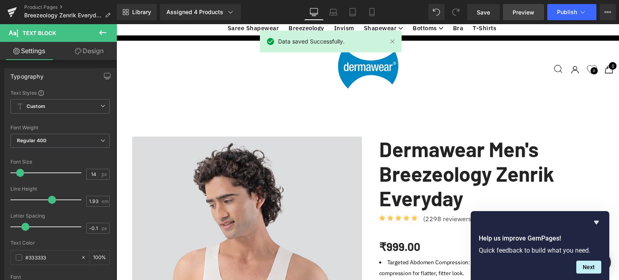
click at [528, 14] on span "Preview" at bounding box center [524, 12] width 22 height 8
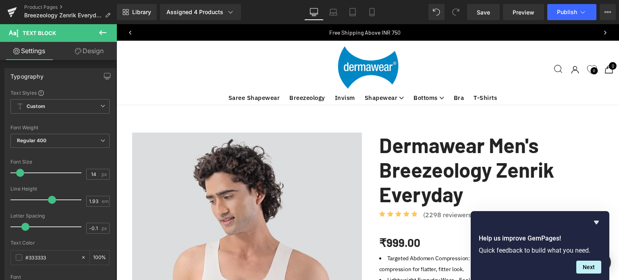
click at [450, 173] on link "Dermawear Men's Breezeology Zenrik Everyday" at bounding box center [491, 170] width 225 height 74
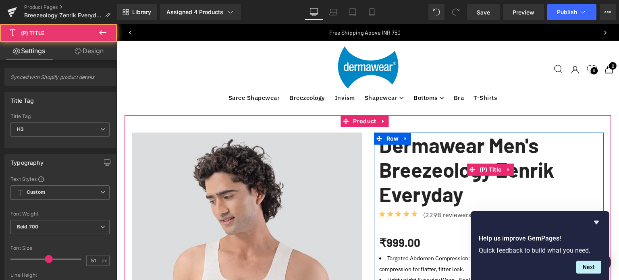
click at [446, 156] on link "Dermawear Men's Breezeology Zenrik Everyday" at bounding box center [491, 170] width 225 height 74
click at [448, 146] on link "Dermawear Men's Breezeology Zenrik Everyday" at bounding box center [491, 170] width 225 height 74
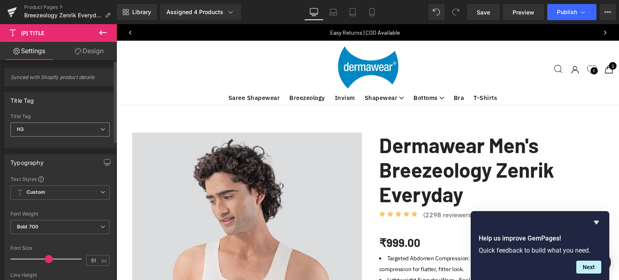
click at [38, 130] on span "H3" at bounding box center [59, 130] width 99 height 14
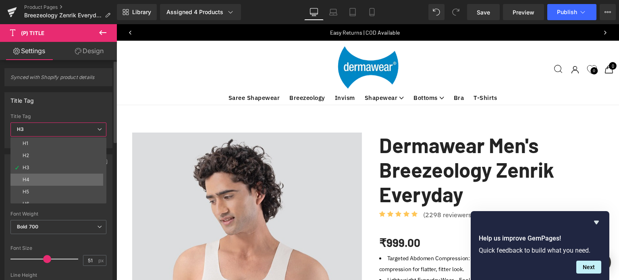
click at [31, 179] on li "H4" at bounding box center [60, 180] width 100 height 12
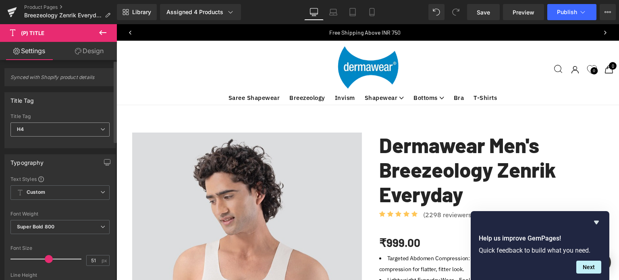
click at [39, 125] on span "H4" at bounding box center [59, 130] width 99 height 14
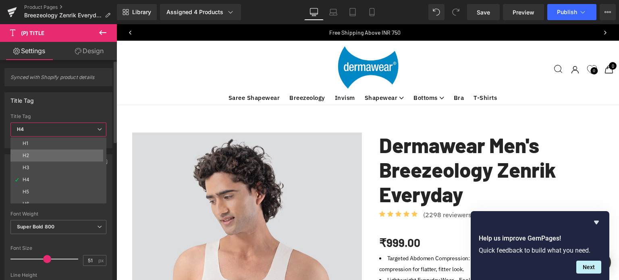
click at [25, 156] on div "H2" at bounding box center [26, 156] width 6 height 6
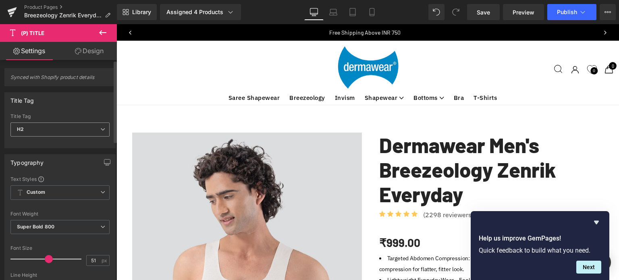
click at [45, 125] on span "H2" at bounding box center [59, 130] width 99 height 14
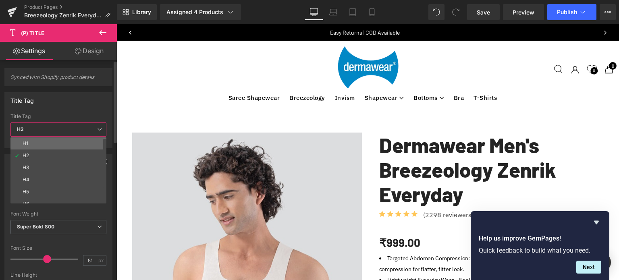
click at [32, 142] on li "H1" at bounding box center [60, 144] width 100 height 12
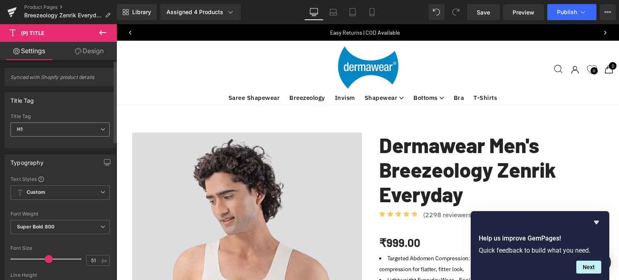
click at [54, 131] on span "H1" at bounding box center [59, 130] width 99 height 14
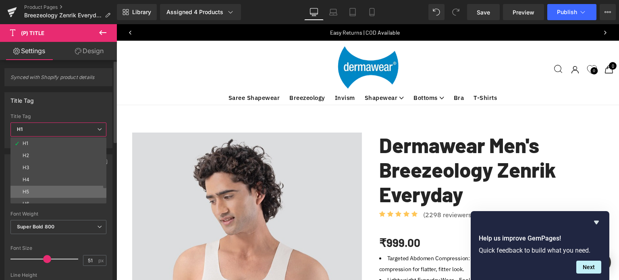
click at [39, 187] on li "H5" at bounding box center [60, 192] width 100 height 12
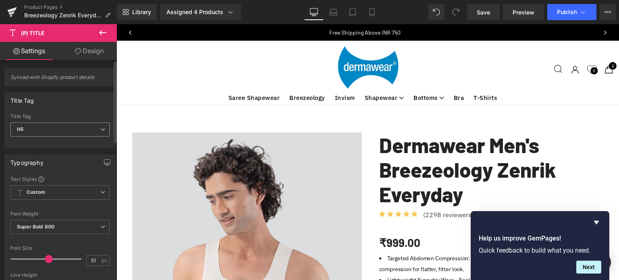
click at [47, 129] on span "H5" at bounding box center [59, 130] width 99 height 14
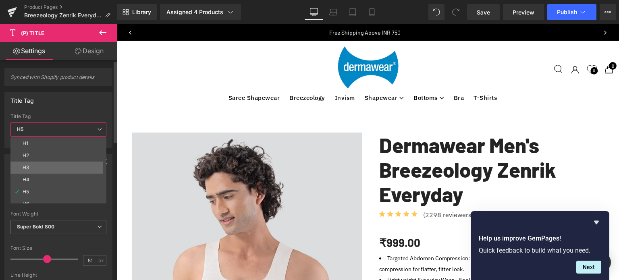
click at [30, 165] on li "H3" at bounding box center [60, 168] width 100 height 12
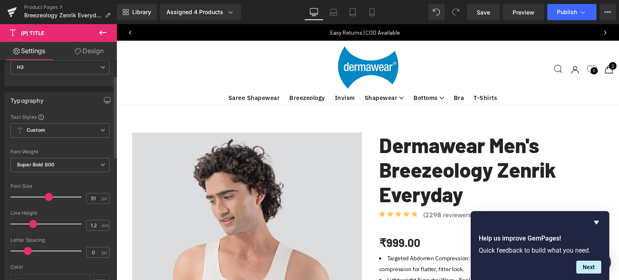
scroll to position [81, 0]
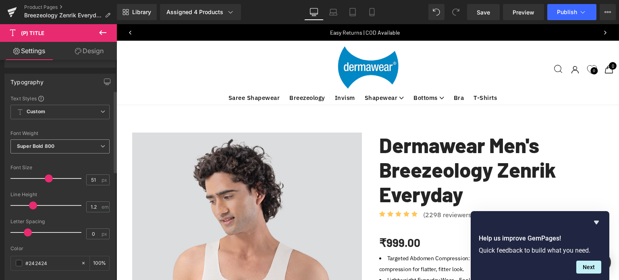
click at [52, 146] on b "Super Bold 800" at bounding box center [36, 146] width 38 height 6
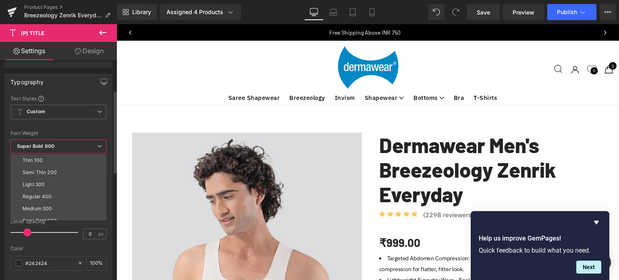
click at [88, 126] on div at bounding box center [58, 125] width 96 height 5
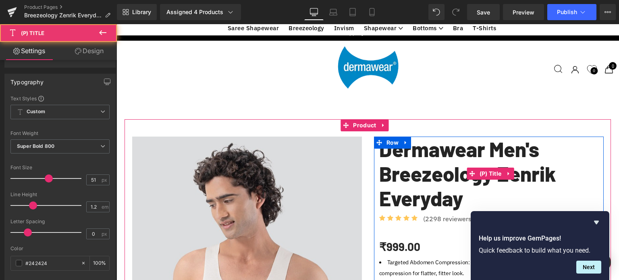
click at [450, 137] on link "Dermawear Men's Breezeology Zenrik Everyday" at bounding box center [491, 174] width 225 height 74
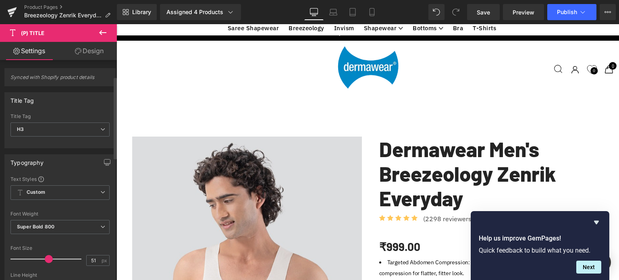
scroll to position [0, 0]
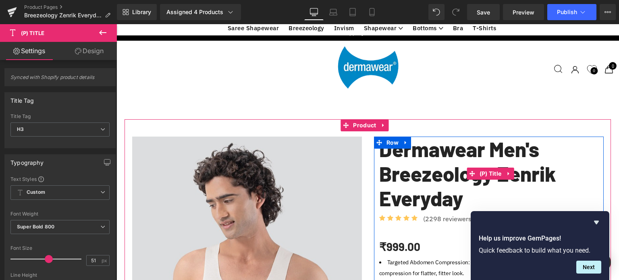
click at [415, 137] on link "Dermawear Men's Breezeology Zenrik Everyday" at bounding box center [491, 174] width 225 height 74
click at [508, 172] on icon at bounding box center [509, 174] width 2 height 4
click at [432, 137] on link "Dermawear Men's Breezeology Zenrik Everyday" at bounding box center [491, 174] width 225 height 74
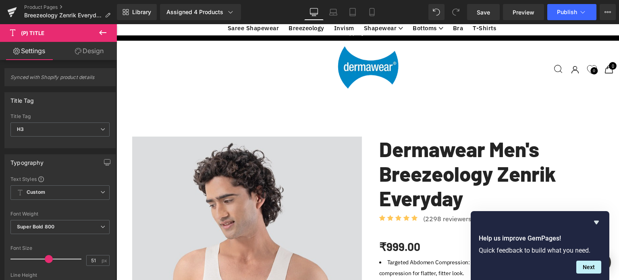
click at [85, 53] on link "Design" at bounding box center [89, 51] width 58 height 18
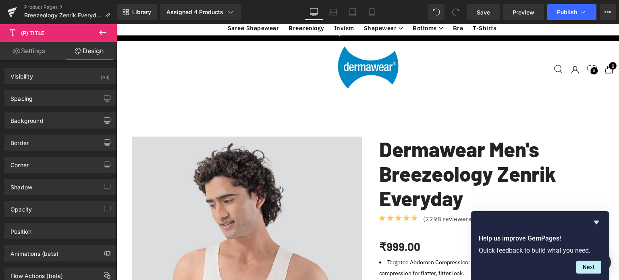
click at [42, 47] on link "Settings" at bounding box center [29, 51] width 58 height 18
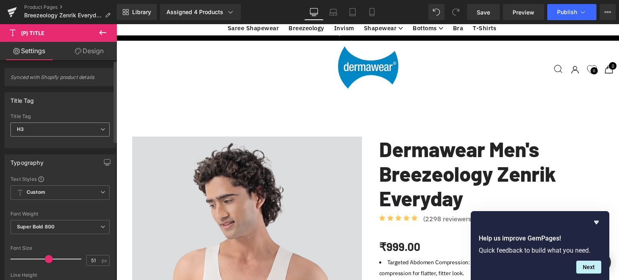
click at [45, 132] on span "H3" at bounding box center [59, 130] width 99 height 14
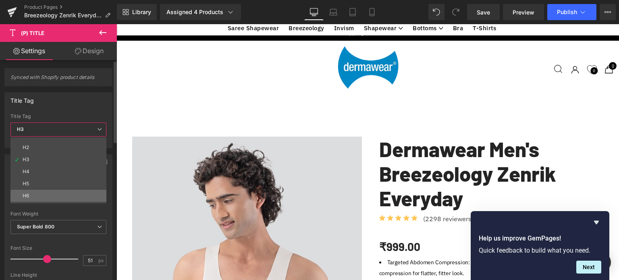
scroll to position [18, 0]
click at [35, 197] on div "Paragraph" at bounding box center [35, 198] width 25 height 6
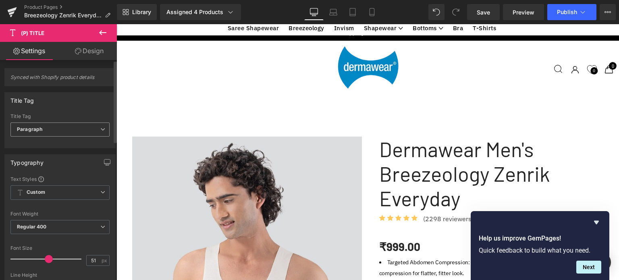
click at [52, 129] on span "Paragraph" at bounding box center [59, 130] width 99 height 14
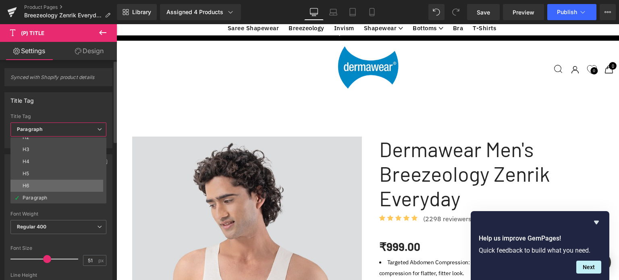
click at [31, 184] on li "H6" at bounding box center [60, 186] width 100 height 12
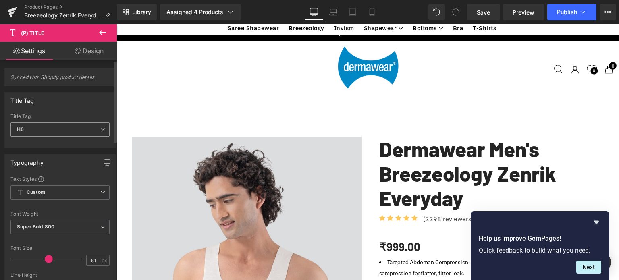
click at [54, 128] on span "H6" at bounding box center [59, 130] width 99 height 14
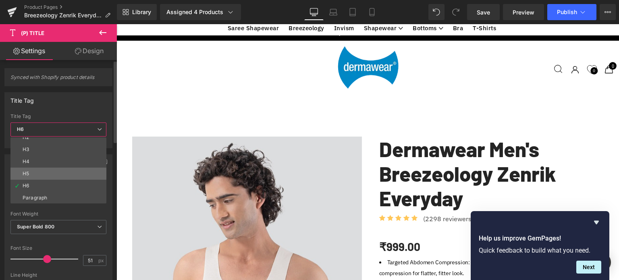
click at [34, 173] on li "H5" at bounding box center [60, 174] width 100 height 12
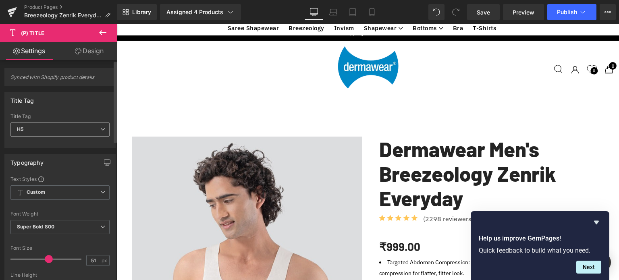
click at [55, 131] on span "H5" at bounding box center [59, 130] width 99 height 14
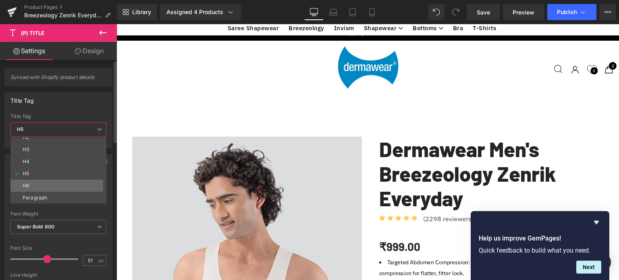
click at [24, 183] on div "H6" at bounding box center [26, 186] width 6 height 6
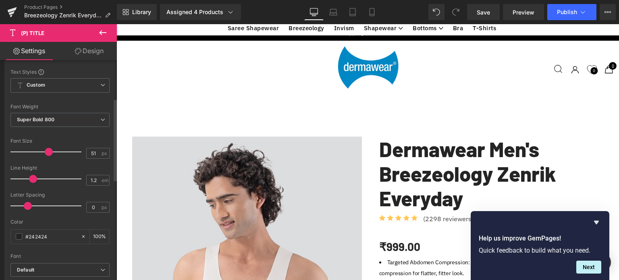
scroll to position [121, 0]
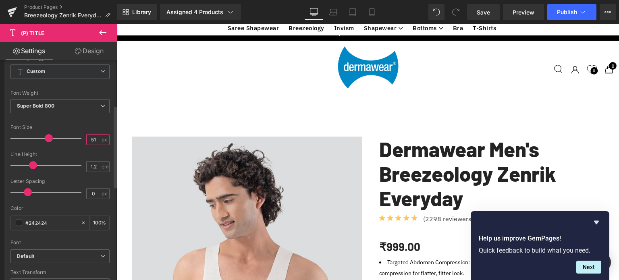
click at [94, 139] on input "51" at bounding box center [94, 140] width 14 height 10
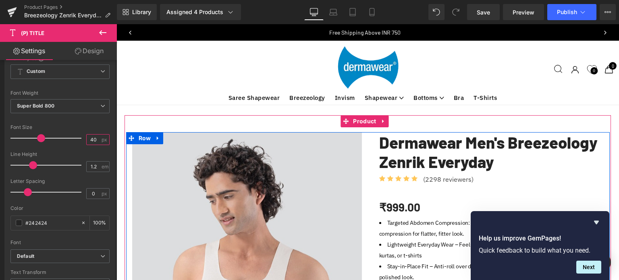
scroll to position [0, 0]
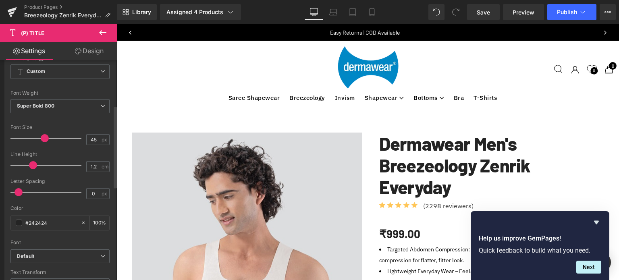
drag, startPoint x: 28, startPoint y: 192, endPoint x: 5, endPoint y: 197, distance: 23.3
click at [16, 194] on span at bounding box center [19, 192] width 8 height 8
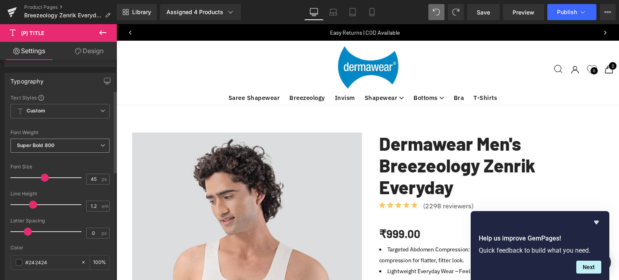
scroll to position [81, 0]
click at [53, 146] on b "Super Bold 800" at bounding box center [36, 146] width 38 height 6
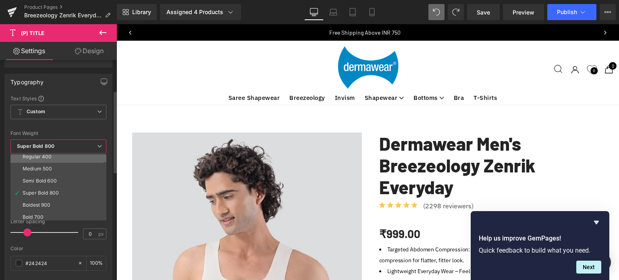
scroll to position [40, 0]
click at [47, 181] on div "Semi Bold 600" at bounding box center [40, 181] width 34 height 6
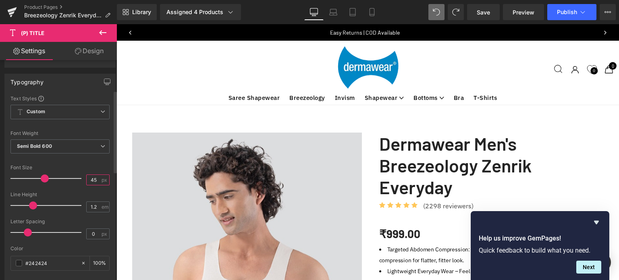
click at [94, 177] on input "45" at bounding box center [94, 180] width 14 height 10
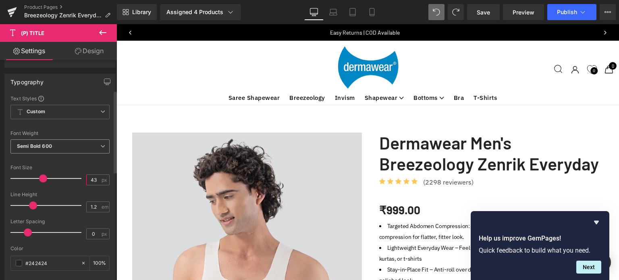
type input "43"
click at [69, 140] on span "Semi Bold 600" at bounding box center [59, 147] width 99 height 14
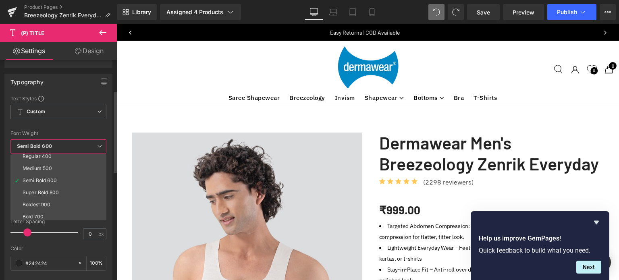
drag, startPoint x: 38, startPoint y: 167, endPoint x: 32, endPoint y: 157, distance: 11.6
click at [39, 167] on div "Medium 500" at bounding box center [37, 169] width 29 height 6
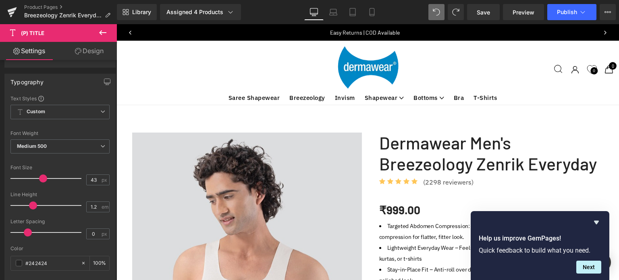
click at [105, 34] on icon at bounding box center [103, 33] width 10 height 10
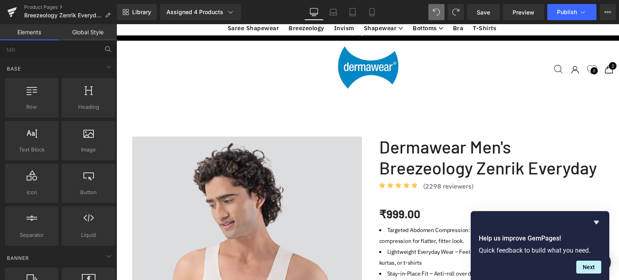
scroll to position [2701, 497]
click at [596, 222] on icon "Hide survey" at bounding box center [596, 223] width 5 height 4
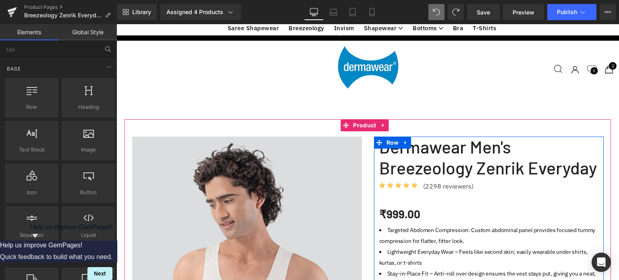
scroll to position [81, 0]
click at [434, 137] on link "Dermawear Men's Breezeology Zenrik Everyday" at bounding box center [491, 158] width 225 height 42
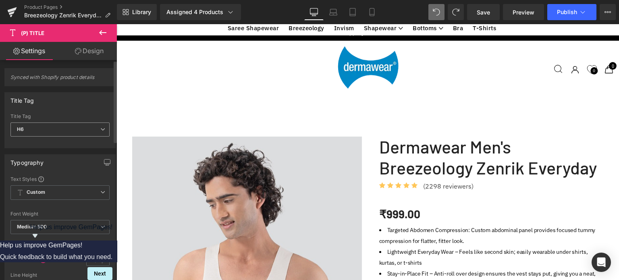
click at [60, 126] on span "H6" at bounding box center [59, 130] width 99 height 14
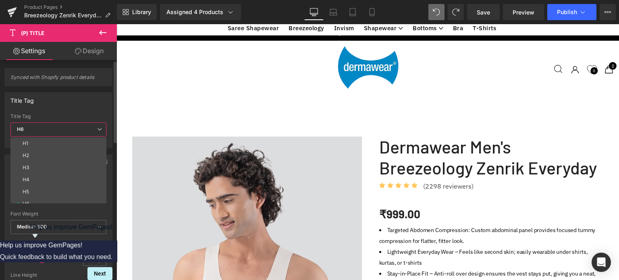
click at [60, 126] on span "H6" at bounding box center [58, 130] width 96 height 14
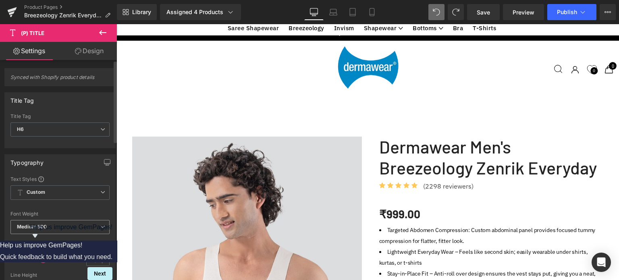
click at [41, 225] on b "Medium 500" at bounding box center [32, 227] width 30 height 6
click at [43, 259] on div "Semi Bold 600" at bounding box center [40, 262] width 34 height 6
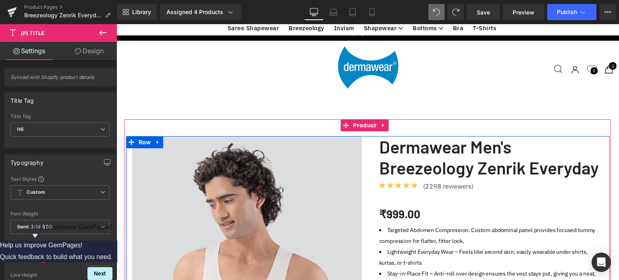
scroll to position [121, 0]
click at [410, 225] on li "Targeted Abdomen Compression: Custom abdominal panel provides focused tummy com…" at bounding box center [491, 236] width 225 height 22
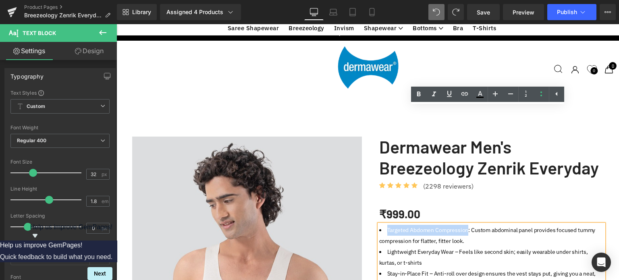
drag, startPoint x: 384, startPoint y: 113, endPoint x: 465, endPoint y: 111, distance: 81.1
click at [465, 225] on li "Targeted Abdomen Compression: Custom abdominal panel provides focused tummy com…" at bounding box center [491, 236] width 225 height 22
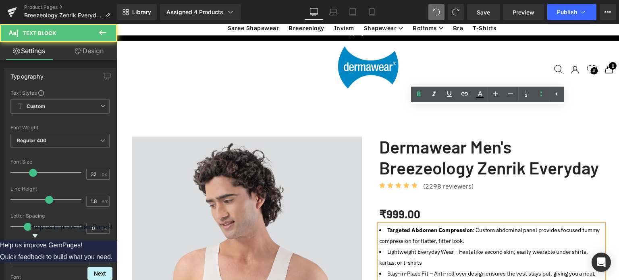
click at [473, 225] on li "Targeted Abdomen Compression : Custom abdominal panel provides focused tummy co…" at bounding box center [491, 236] width 225 height 22
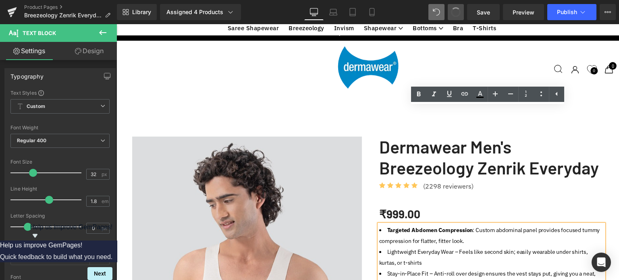
click at [453, 11] on span at bounding box center [455, 11] width 11 height 11
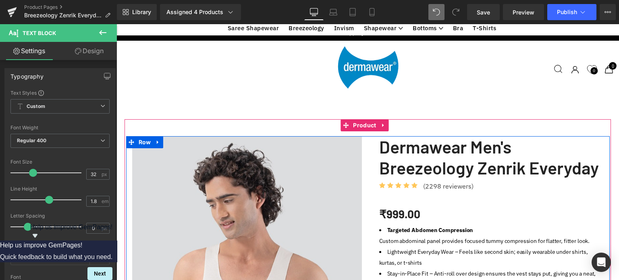
scroll to position [444, 0]
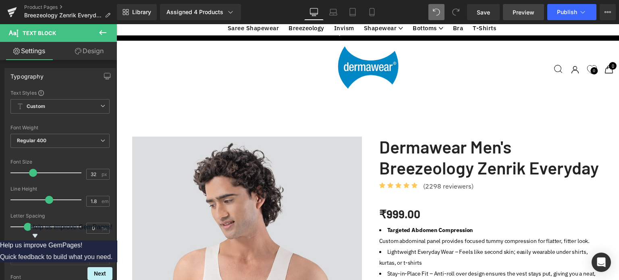
click at [527, 8] on span "Preview" at bounding box center [524, 12] width 22 height 8
click at [490, 14] on span "Save" at bounding box center [483, 12] width 13 height 8
click at [485, 10] on span "Save" at bounding box center [483, 12] width 13 height 8
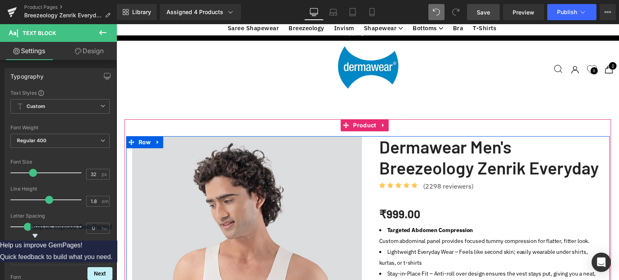
scroll to position [565, 0]
drag, startPoint x: 140, startPoint y: 154, endPoint x: 173, endPoint y: 160, distance: 33.2
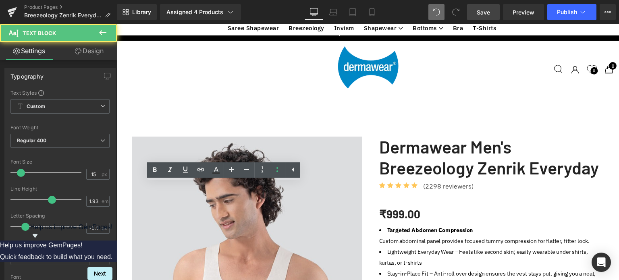
scroll to position [2711, 497]
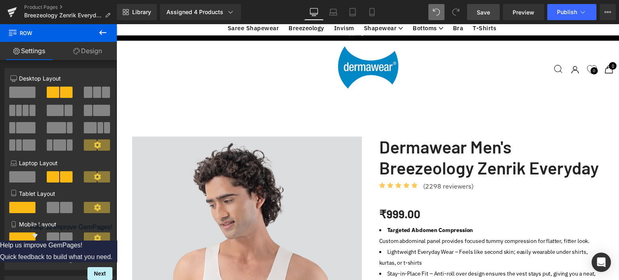
scroll to position [645, 0]
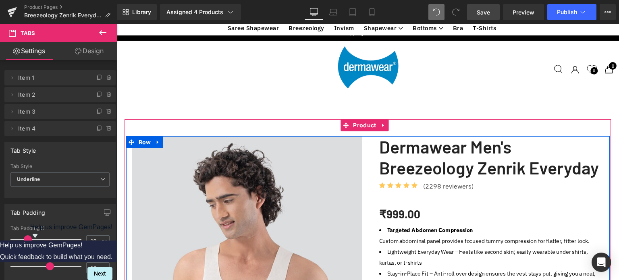
scroll to position [605, 0]
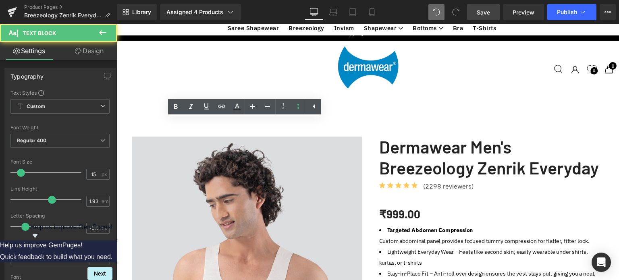
scroll to position [2701, 497]
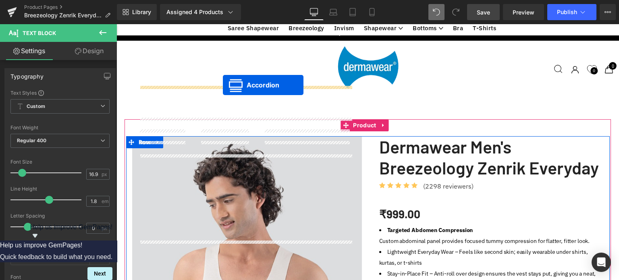
scroll to position [4, 4]
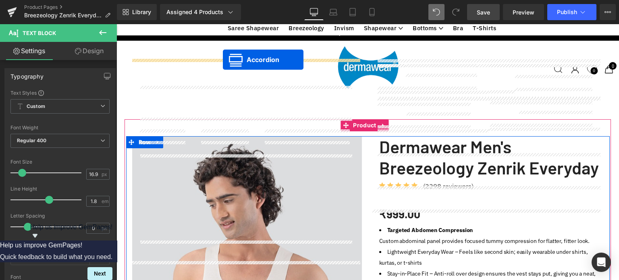
drag, startPoint x: 223, startPoint y: 92, endPoint x: 223, endPoint y: 60, distance: 31.9
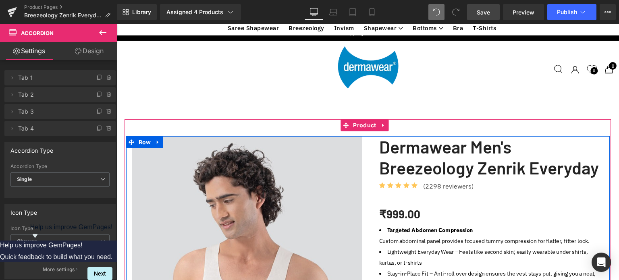
scroll to position [605, 0]
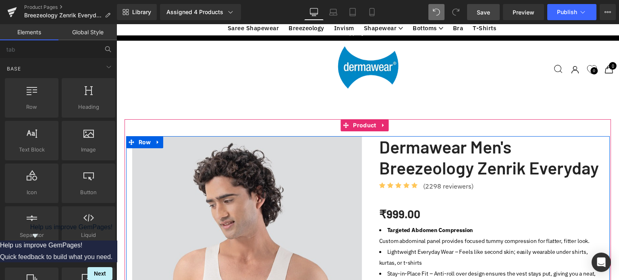
scroll to position [444, 0]
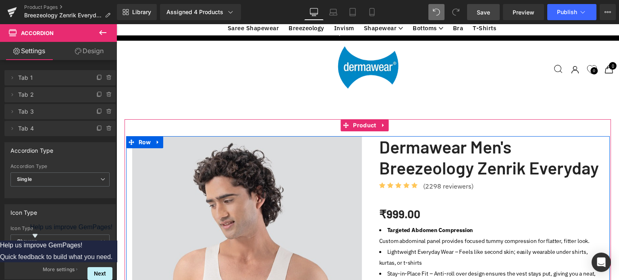
scroll to position [524, 0]
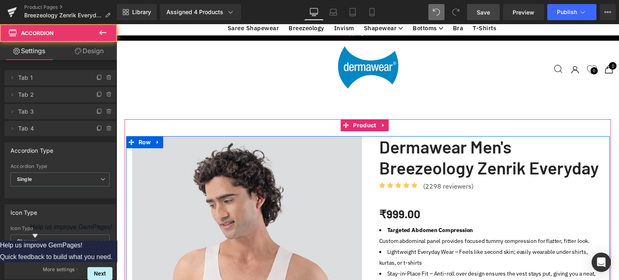
scroll to position [4, 4]
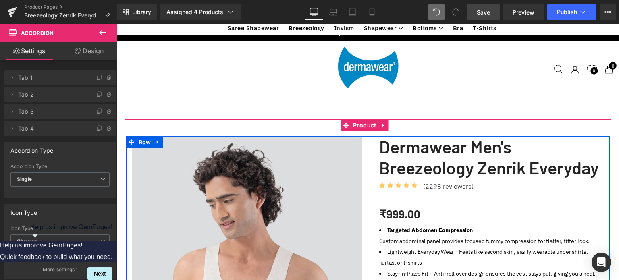
drag, startPoint x: 289, startPoint y: 118, endPoint x: 290, endPoint y: 128, distance: 10.5
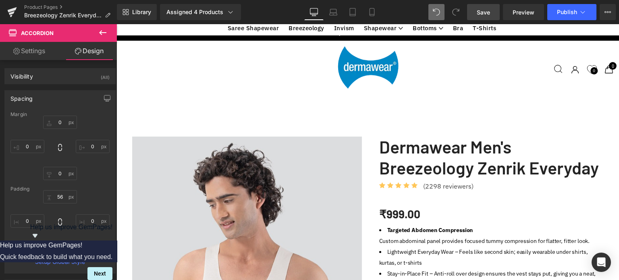
click at [483, 11] on span "Save" at bounding box center [483, 12] width 13 height 8
click at [516, 14] on span "Preview" at bounding box center [524, 12] width 22 height 8
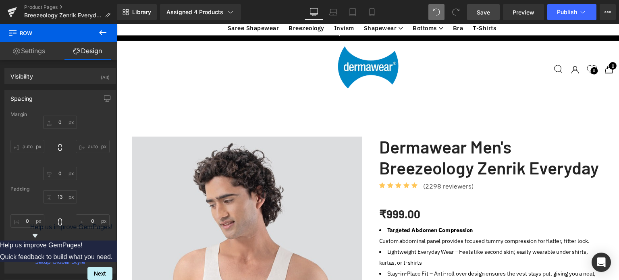
scroll to position [1147, 0]
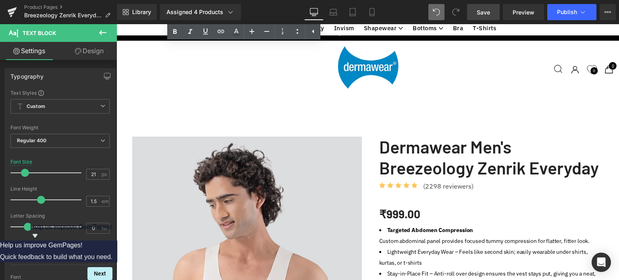
scroll to position [2316, 0]
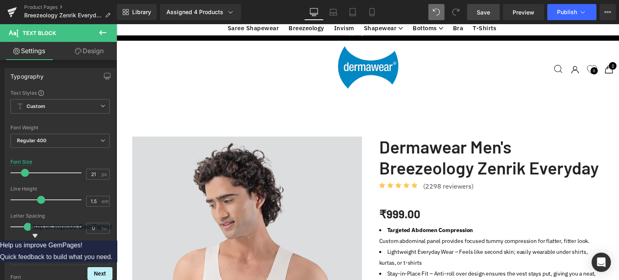
click at [485, 12] on span "Save" at bounding box center [483, 12] width 13 height 8
click at [481, 9] on span "Save" at bounding box center [483, 12] width 13 height 8
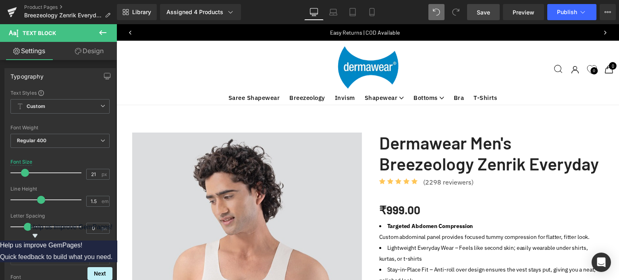
scroll to position [17, 0]
click at [488, 14] on span "Save" at bounding box center [483, 12] width 13 height 8
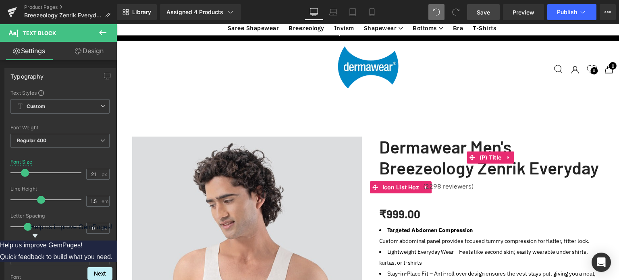
scroll to position [396, 0]
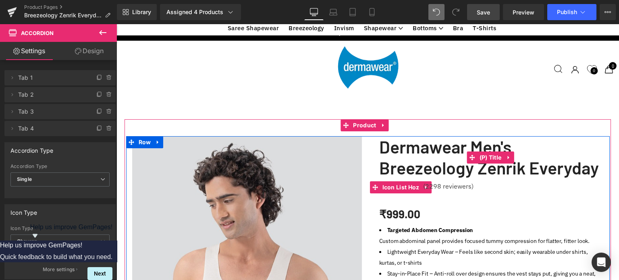
scroll to position [2571, 497]
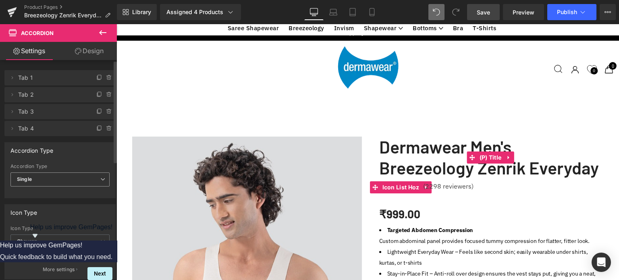
click at [54, 181] on span "Single" at bounding box center [59, 180] width 99 height 14
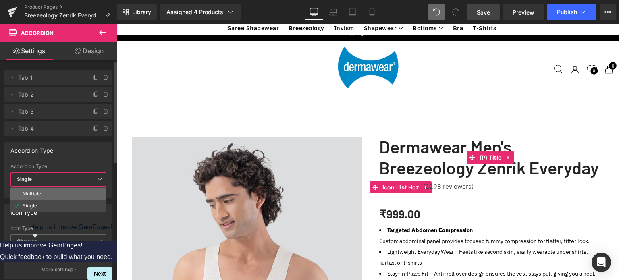
click at [40, 195] on div "Multiple" at bounding box center [32, 194] width 19 height 6
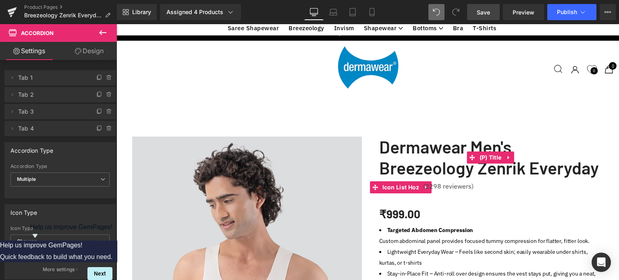
scroll to position [396, 0]
click at [67, 180] on span "Multiple" at bounding box center [59, 180] width 99 height 14
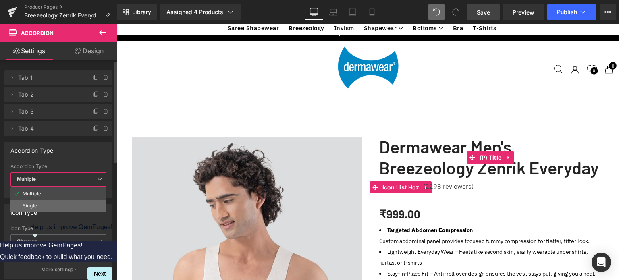
click at [21, 205] on li "Single" at bounding box center [58, 206] width 96 height 12
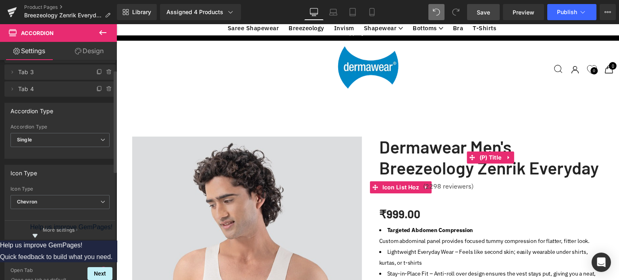
scroll to position [40, 0]
click at [54, 205] on span "Chevron" at bounding box center [59, 201] width 99 height 14
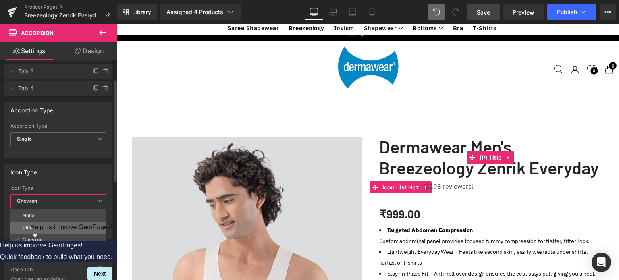
click at [31, 228] on div "Plus" at bounding box center [28, 228] width 10 height 6
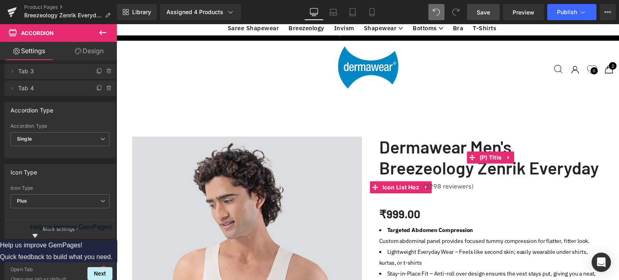
scroll to position [436, 0]
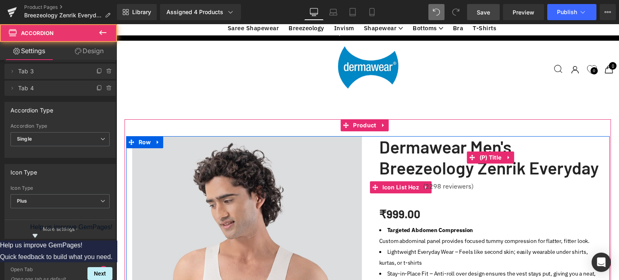
scroll to position [4, 4]
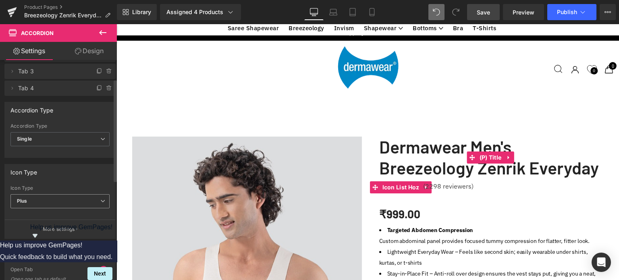
click at [32, 204] on span "Plus" at bounding box center [59, 201] width 99 height 14
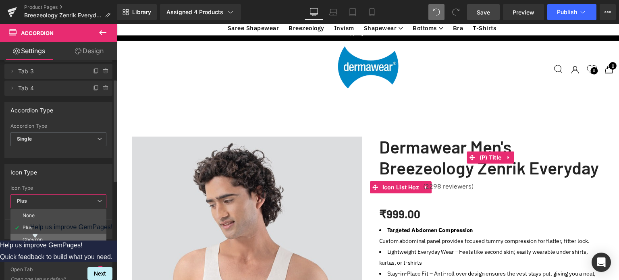
click at [29, 239] on div "Chevron" at bounding box center [33, 240] width 20 height 6
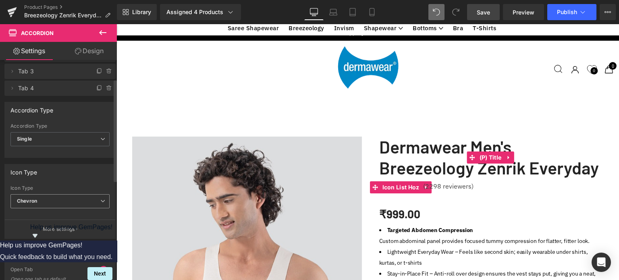
click at [42, 198] on span "Chevron" at bounding box center [59, 201] width 99 height 14
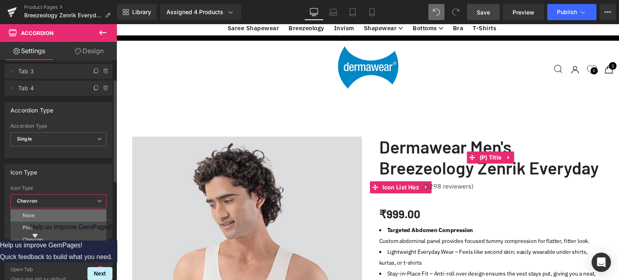
click at [29, 215] on div "None" at bounding box center [29, 216] width 13 height 6
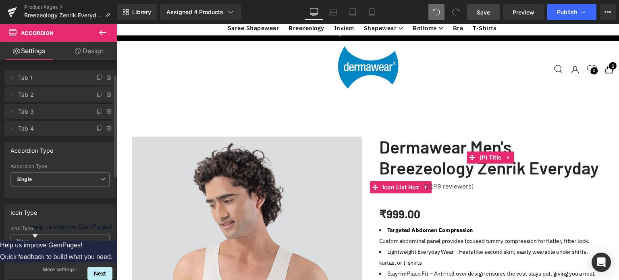
scroll to position [0, 0]
click at [12, 77] on icon at bounding box center [13, 77] width 2 height 3
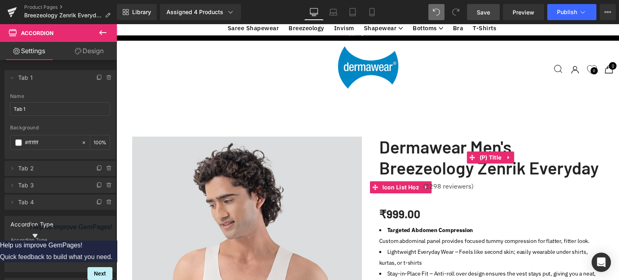
click at [494, 11] on link "Save" at bounding box center [483, 12] width 33 height 16
